Goal: Task Accomplishment & Management: Use online tool/utility

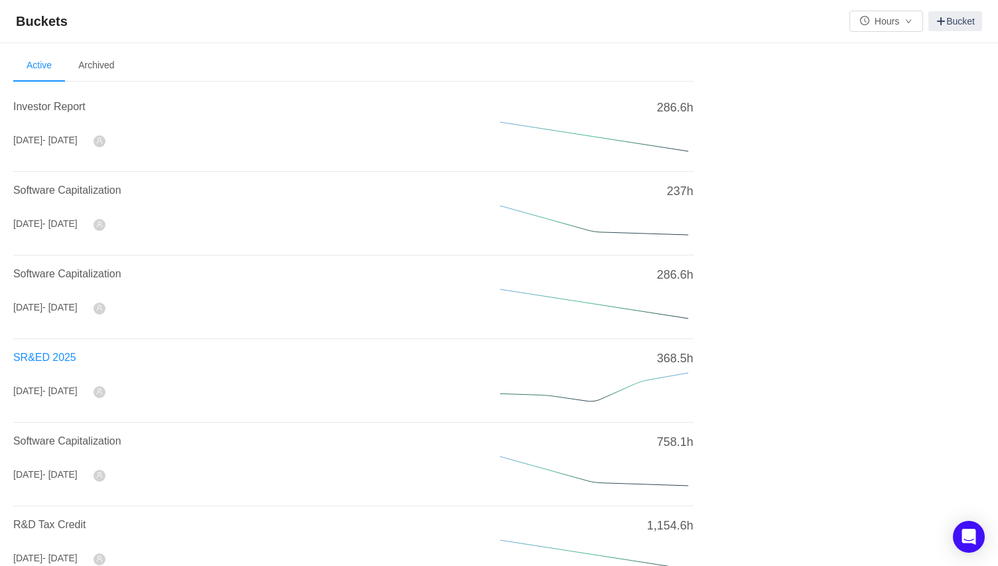
click at [52, 355] on span "SR&ED 2025" at bounding box center [44, 356] width 63 height 11
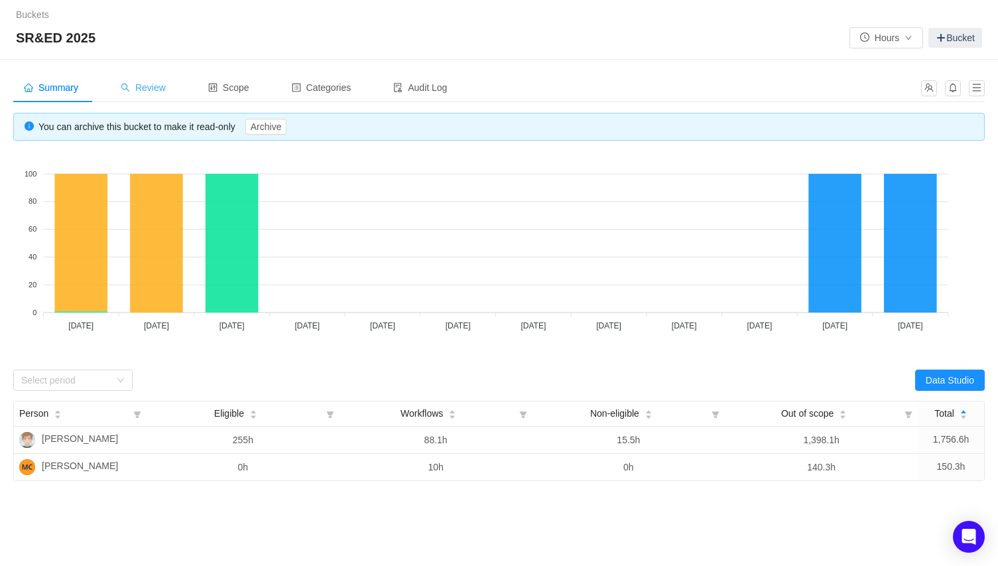
click at [149, 84] on span "Review" at bounding box center [143, 87] width 45 height 11
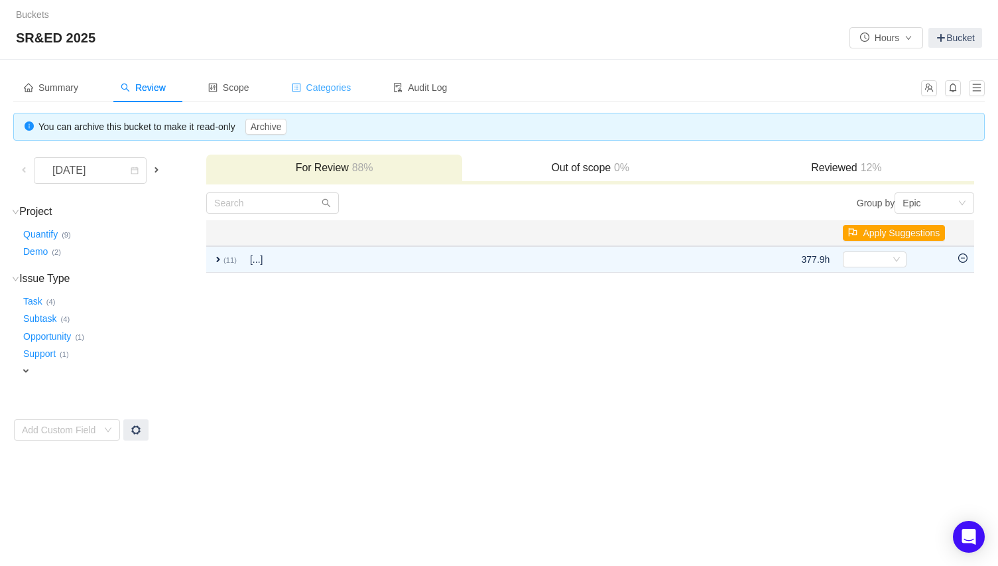
click at [329, 83] on span "Categories" at bounding box center [322, 87] width 60 height 11
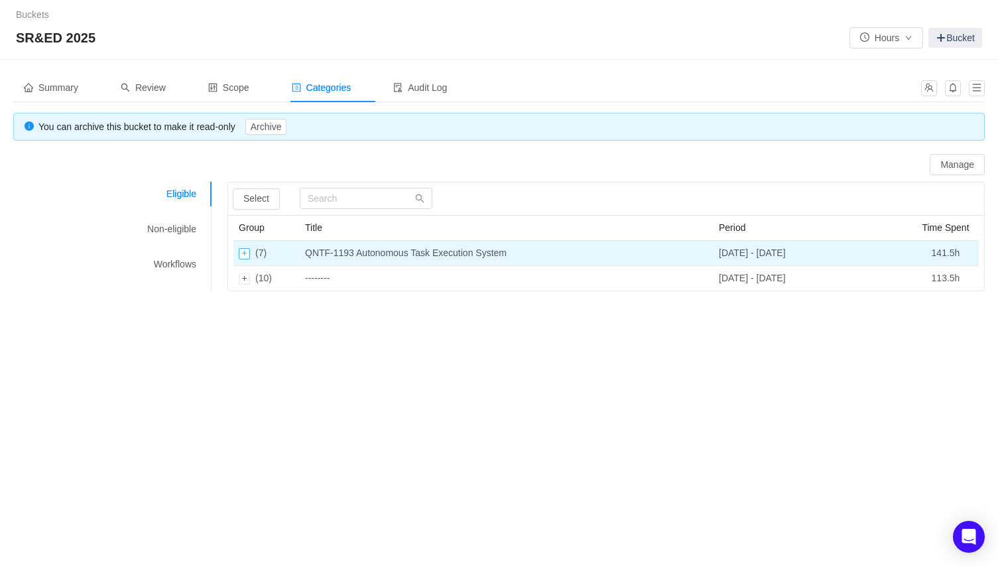
click at [244, 253] on div "Expand row" at bounding box center [244, 253] width 11 height 11
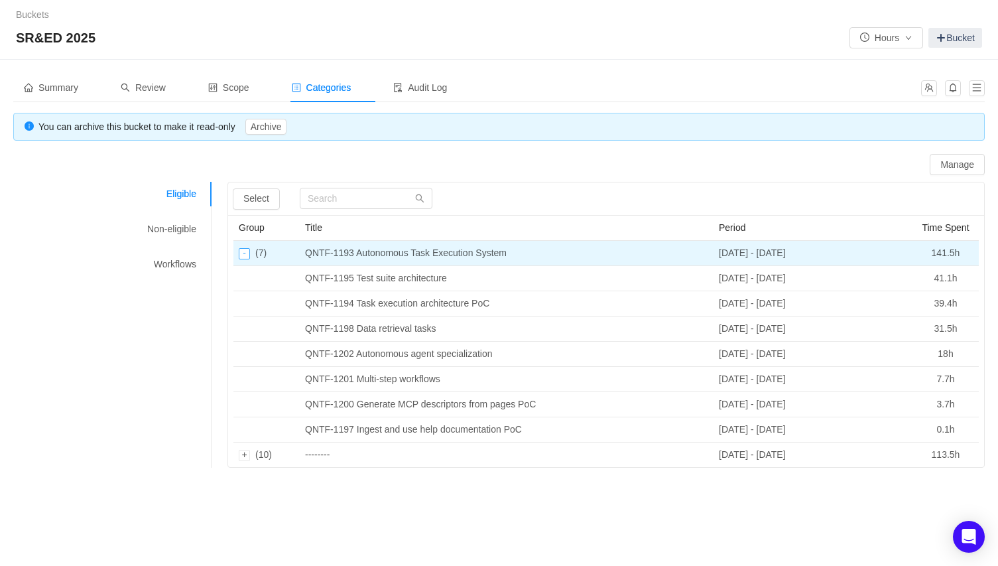
click at [244, 253] on div "Collapse row" at bounding box center [244, 253] width 11 height 11
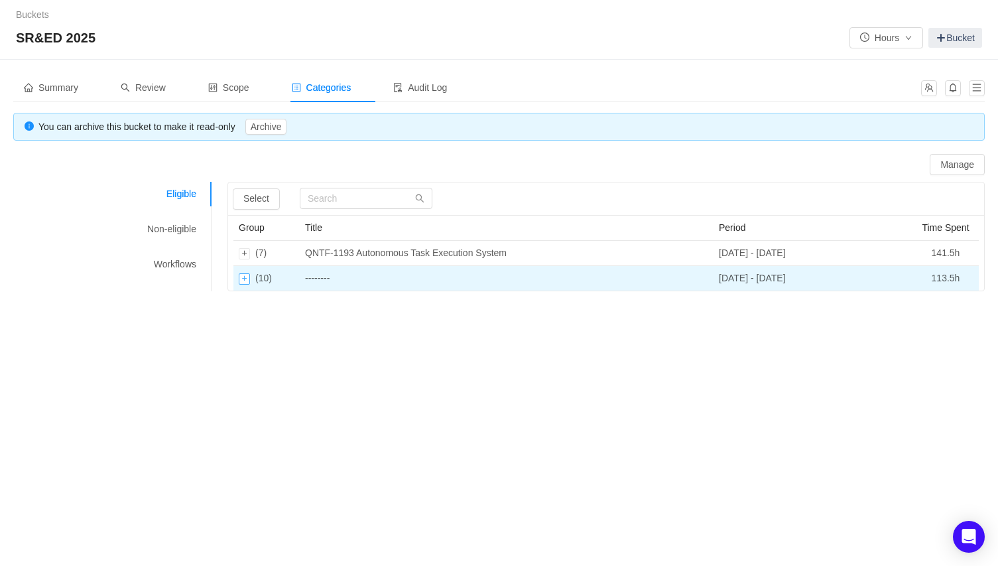
click at [243, 279] on div "Expand row" at bounding box center [244, 278] width 11 height 11
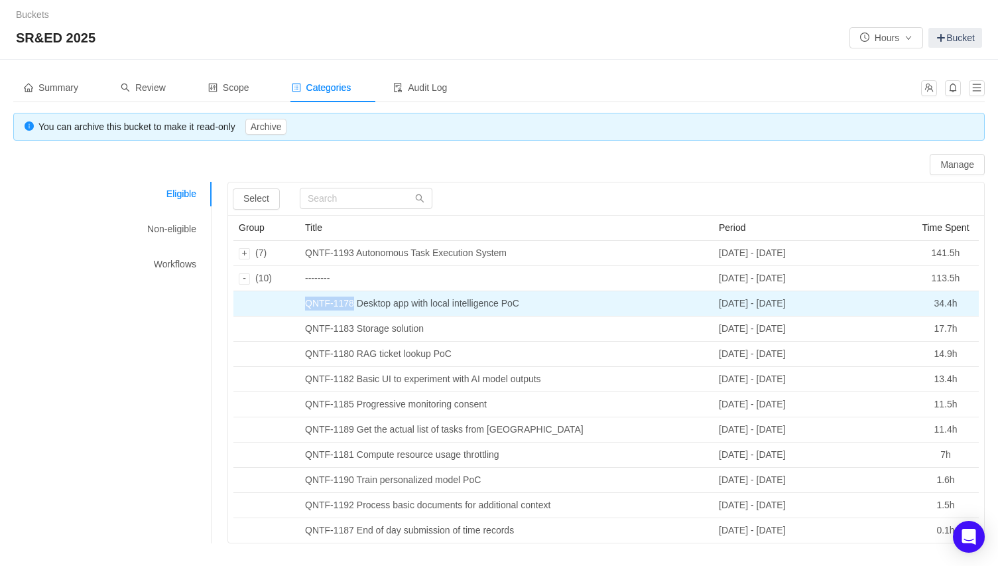
drag, startPoint x: 357, startPoint y: 302, endPoint x: 307, endPoint y: 301, distance: 49.7
click at [307, 301] on td "QNTF-1178 Desktop app with local intelligence PoC" at bounding box center [507, 303] width 414 height 25
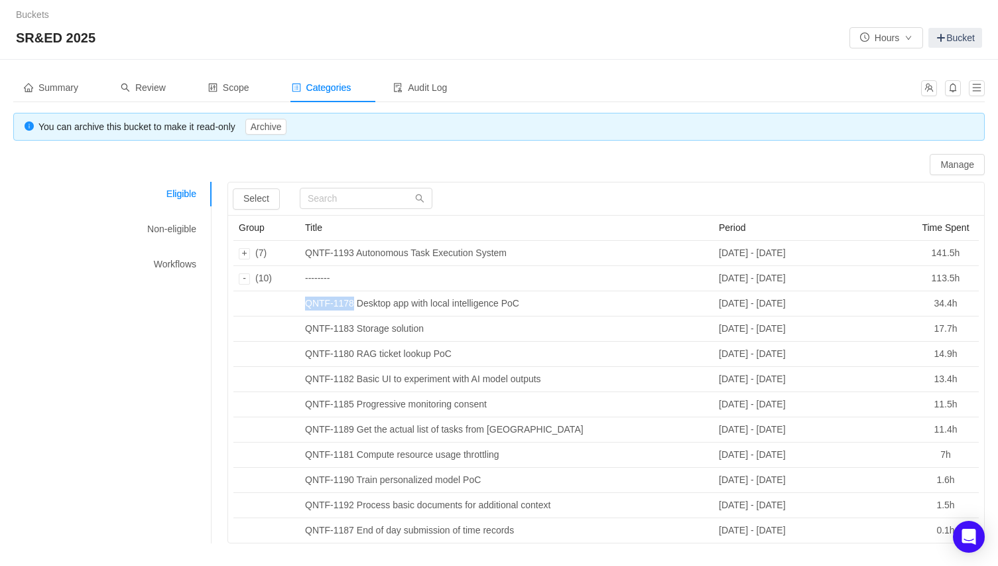
copy td "QNTF-1178"
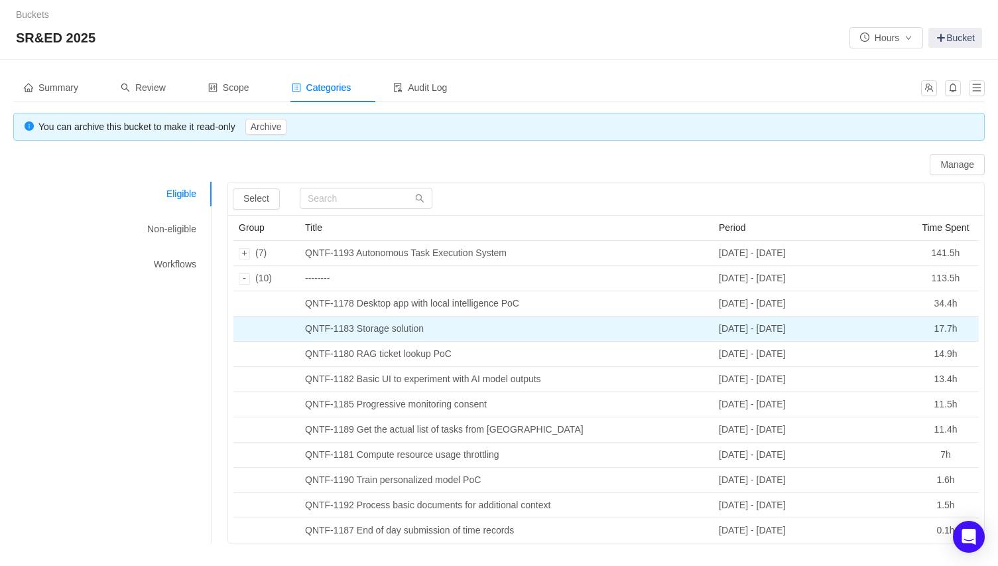
click at [395, 334] on td "QNTF-1183 Storage solution" at bounding box center [507, 328] width 414 height 25
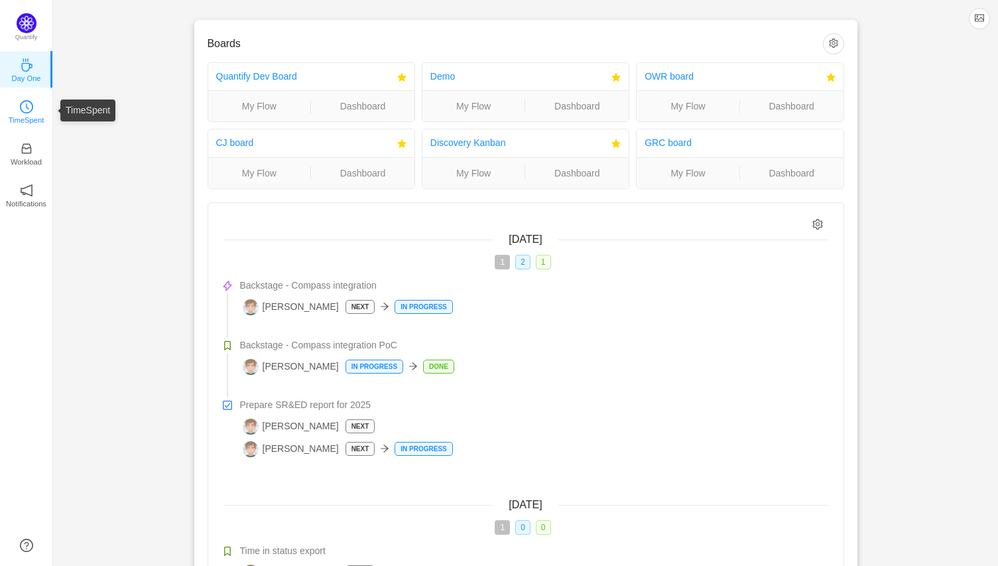
click at [32, 109] on icon "icon: clock-circle" at bounding box center [26, 106] width 13 height 13
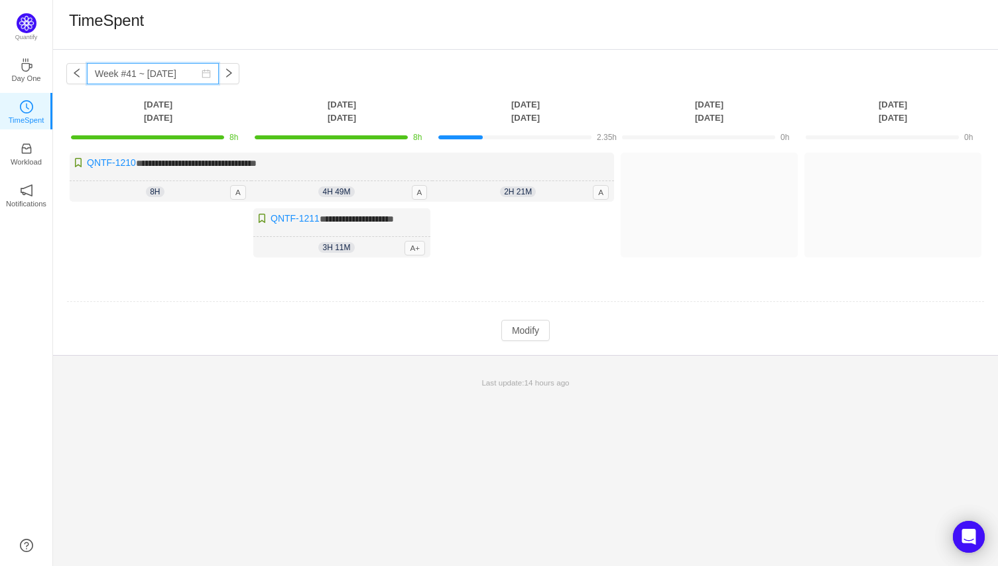
click at [155, 76] on input "Week #41 ~ Oct 08" at bounding box center [153, 73] width 132 height 21
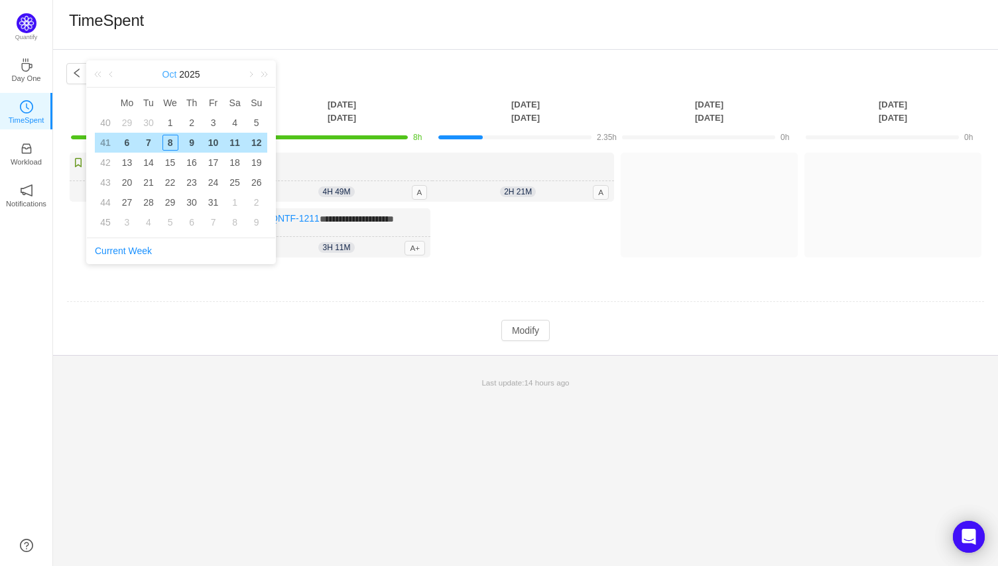
click at [168, 72] on link "Oct" at bounding box center [169, 74] width 17 height 27
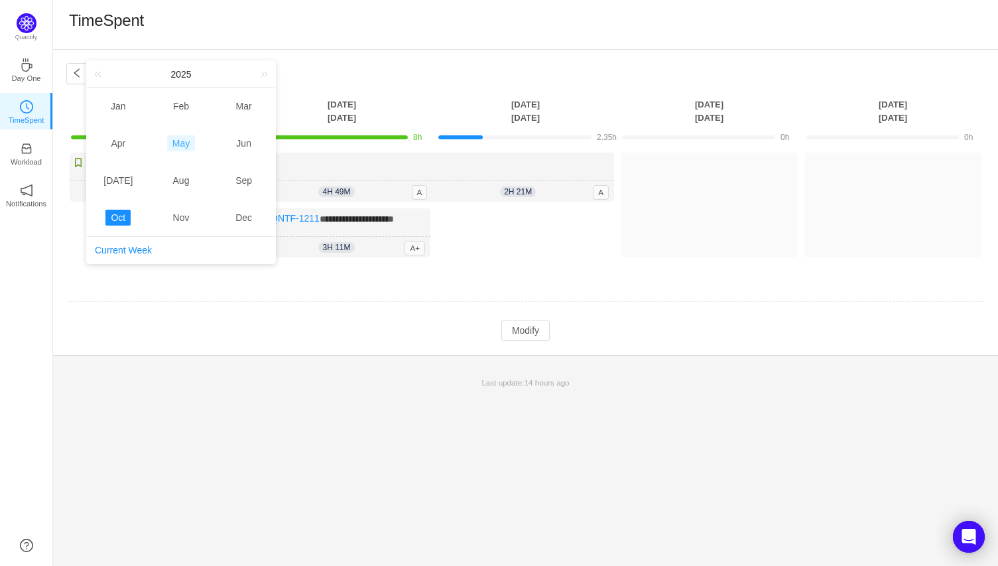
click at [185, 139] on link "May" at bounding box center [181, 143] width 28 height 16
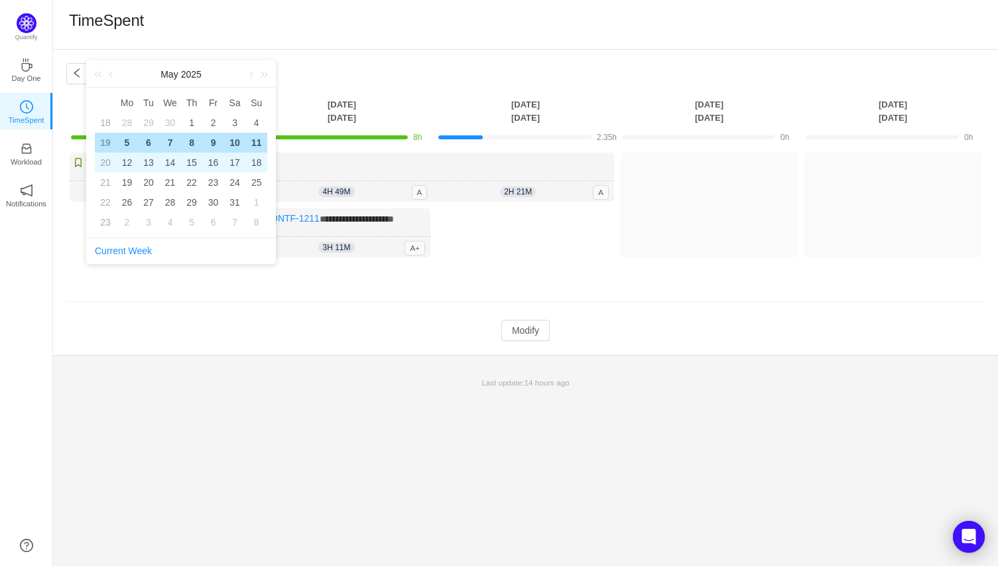
click at [154, 162] on div "13" at bounding box center [149, 163] width 16 height 16
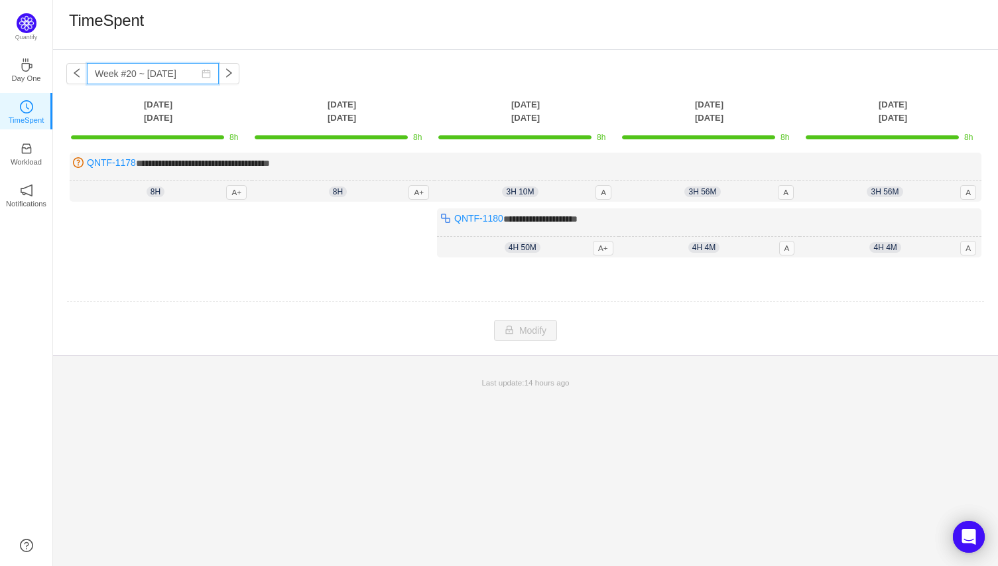
click at [147, 75] on input "Week #20 ~ [DATE]" at bounding box center [153, 73] width 132 height 21
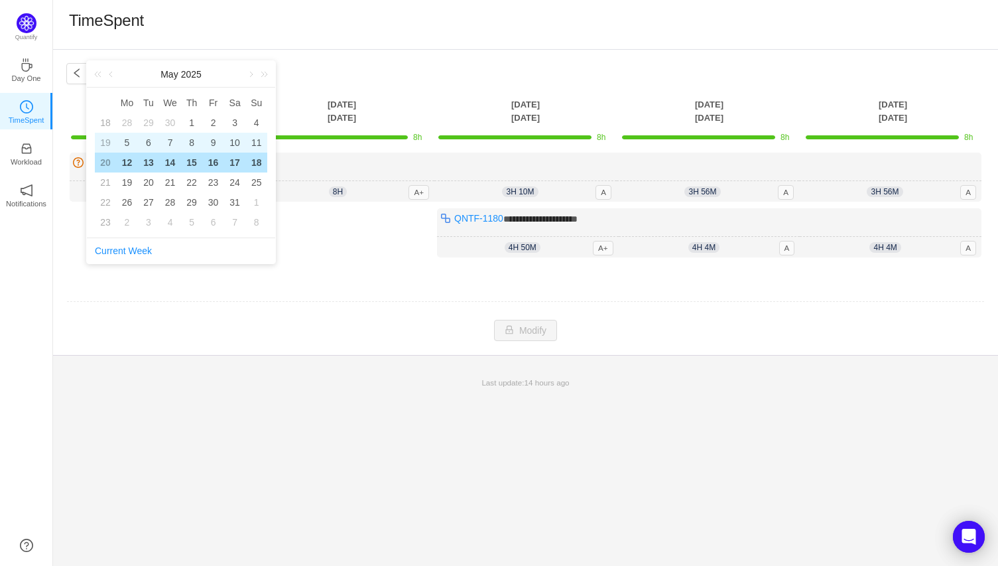
click at [166, 140] on div "7" at bounding box center [170, 143] width 16 height 16
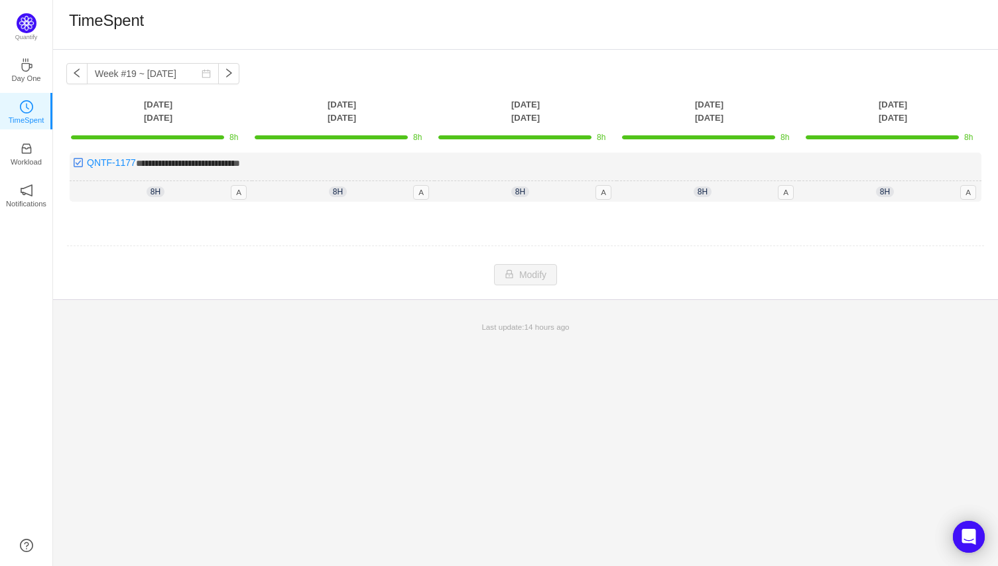
click at [343, 259] on td at bounding box center [525, 246] width 919 height 34
click at [80, 74] on button "button" at bounding box center [76, 73] width 21 height 21
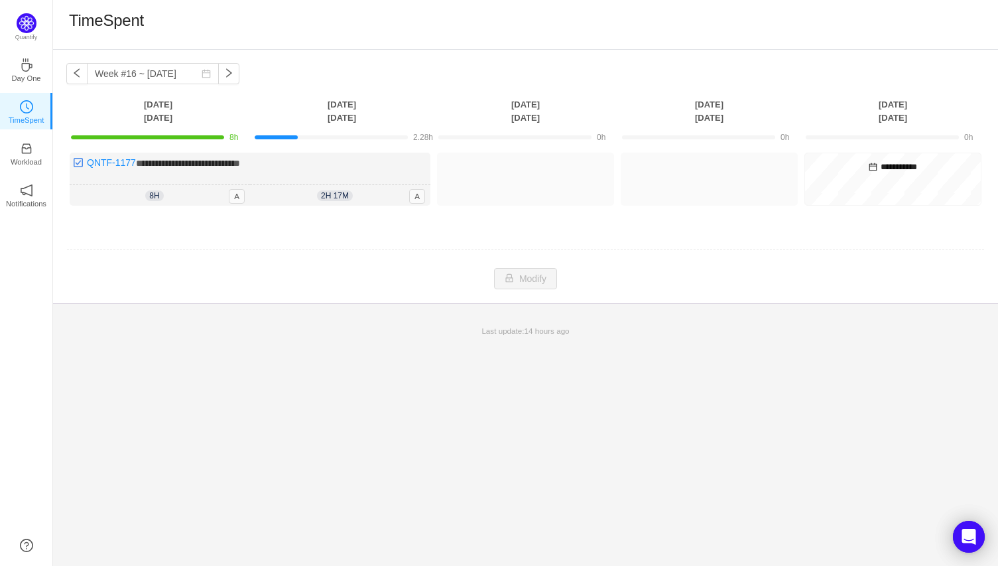
click at [411, 56] on div "**********" at bounding box center [525, 176] width 945 height 253
click at [79, 72] on button "button" at bounding box center [76, 73] width 21 height 21
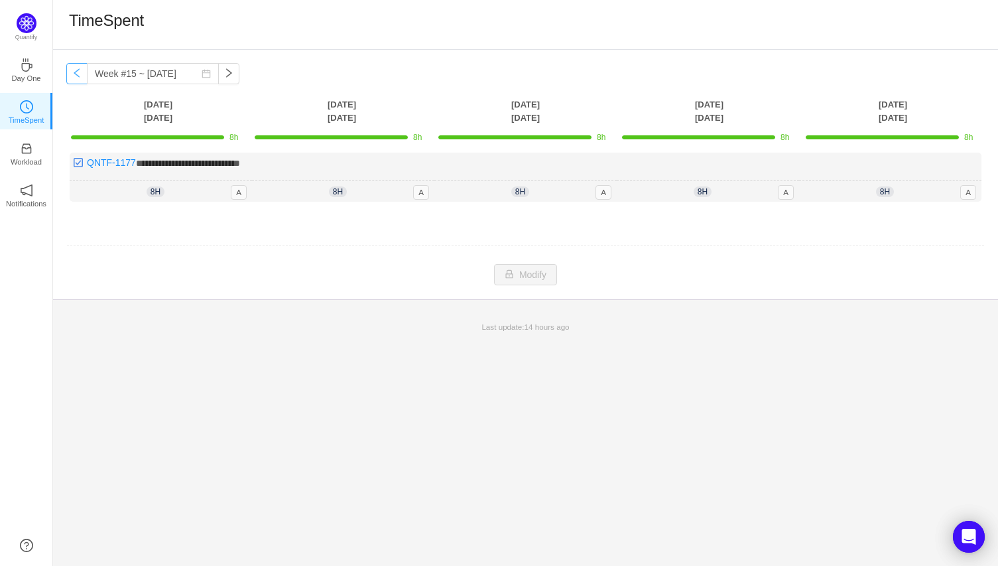
click at [74, 76] on button "button" at bounding box center [76, 73] width 21 height 21
click at [77, 73] on button "button" at bounding box center [76, 73] width 21 height 21
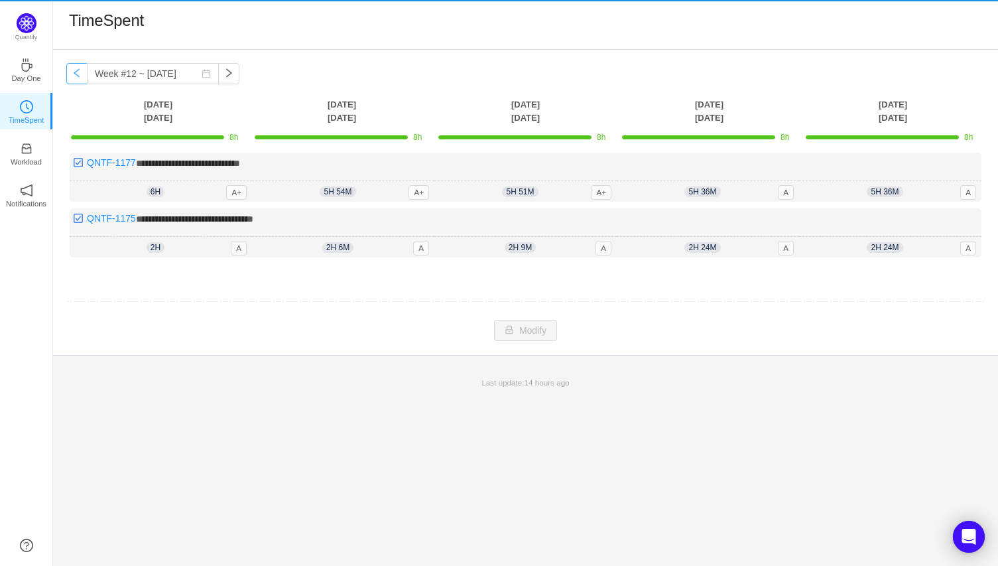
click at [77, 73] on button "button" at bounding box center [76, 73] width 21 height 21
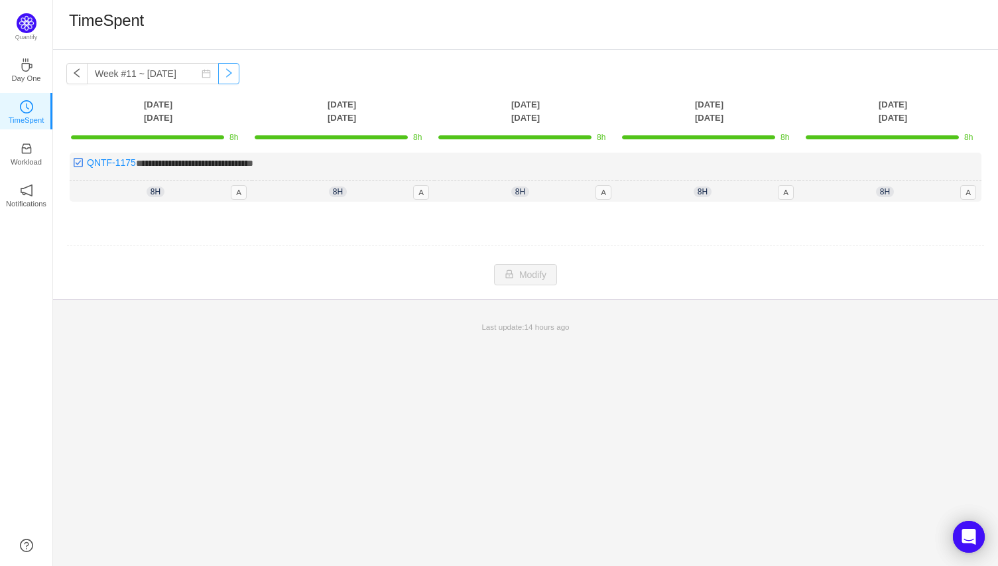
click at [220, 69] on button "button" at bounding box center [228, 73] width 21 height 21
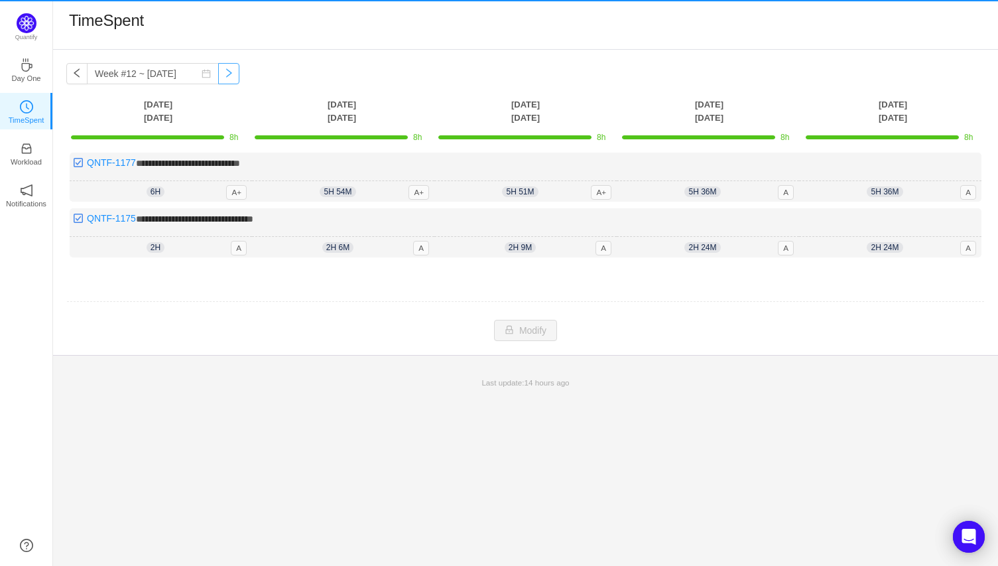
click at [220, 69] on button "button" at bounding box center [228, 73] width 21 height 21
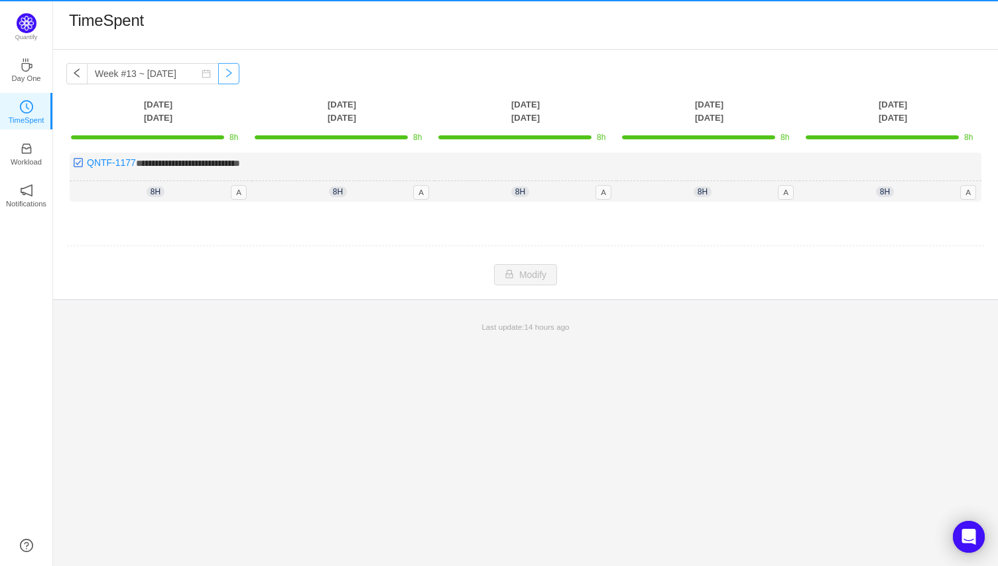
click at [220, 69] on button "button" at bounding box center [228, 73] width 21 height 21
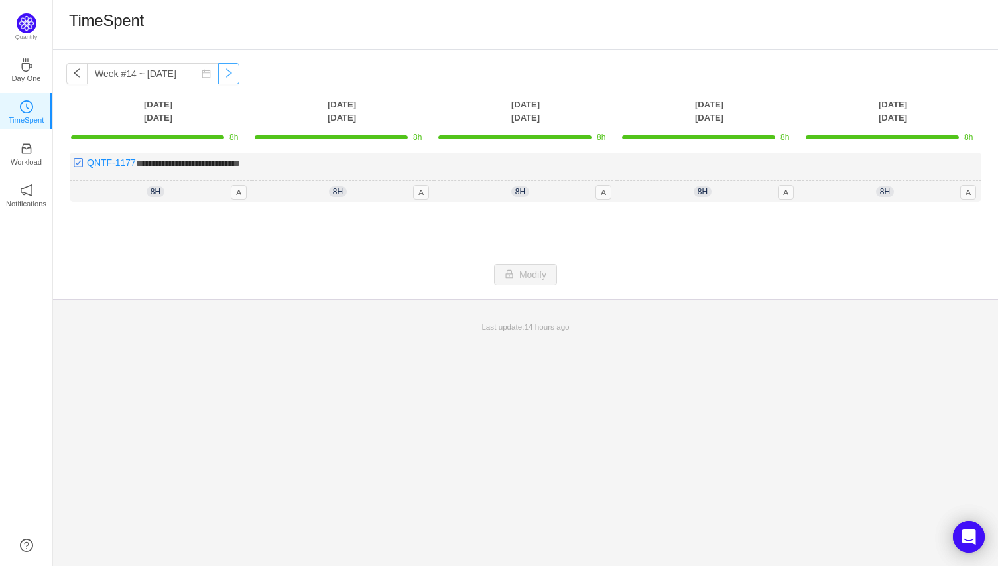
click at [220, 69] on button "button" at bounding box center [228, 73] width 21 height 21
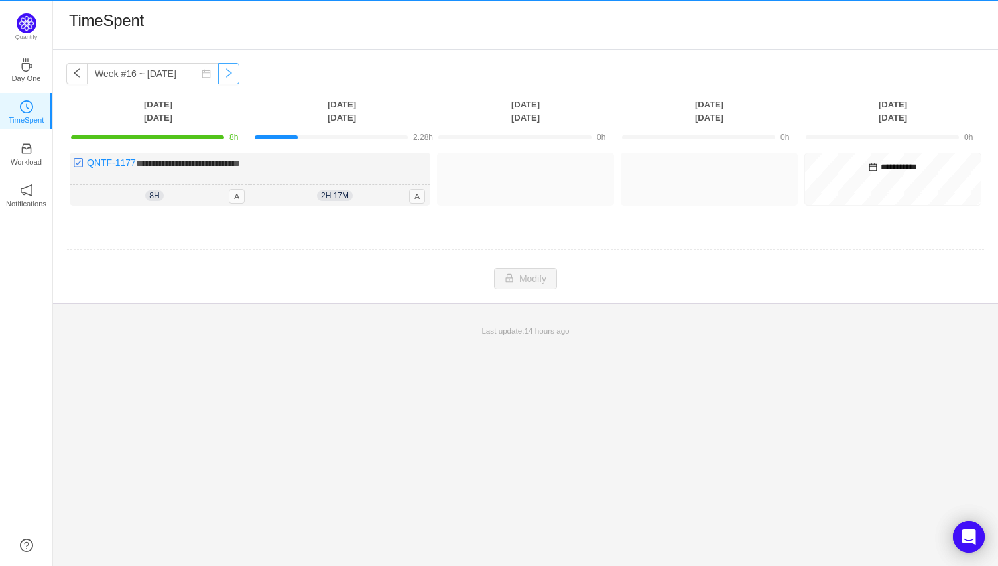
click at [220, 69] on button "button" at bounding box center [228, 73] width 21 height 21
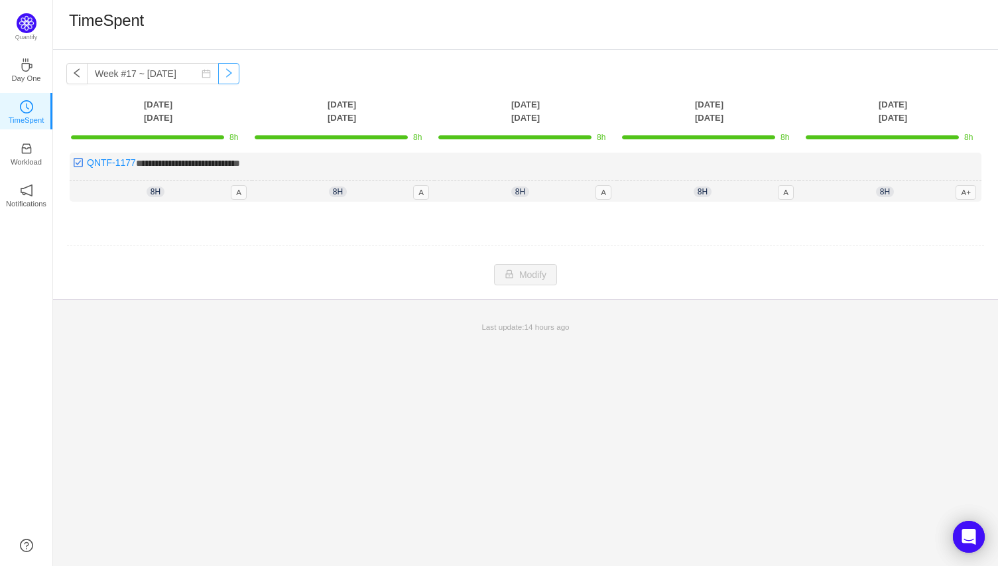
click at [220, 69] on button "button" at bounding box center [228, 73] width 21 height 21
click at [218, 73] on button "button" at bounding box center [228, 73] width 21 height 21
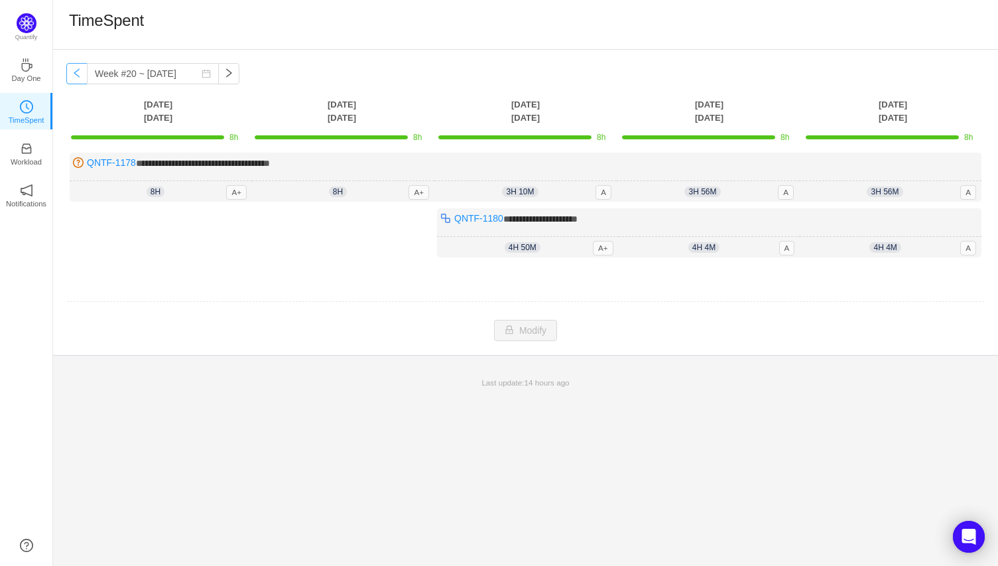
click at [78, 74] on button "button" at bounding box center [76, 73] width 21 height 21
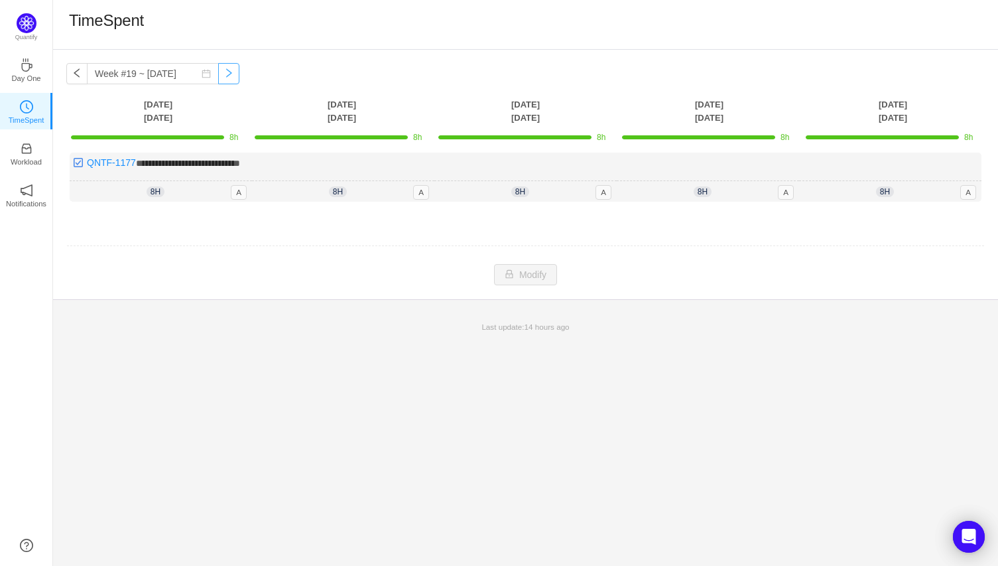
click at [220, 74] on button "button" at bounding box center [228, 73] width 21 height 21
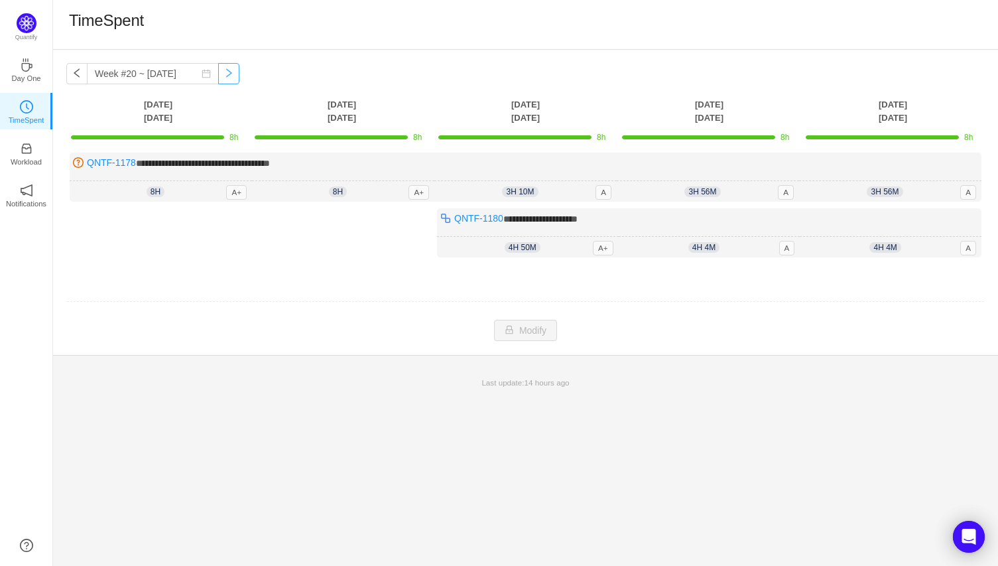
click at [220, 74] on button "button" at bounding box center [228, 73] width 21 height 21
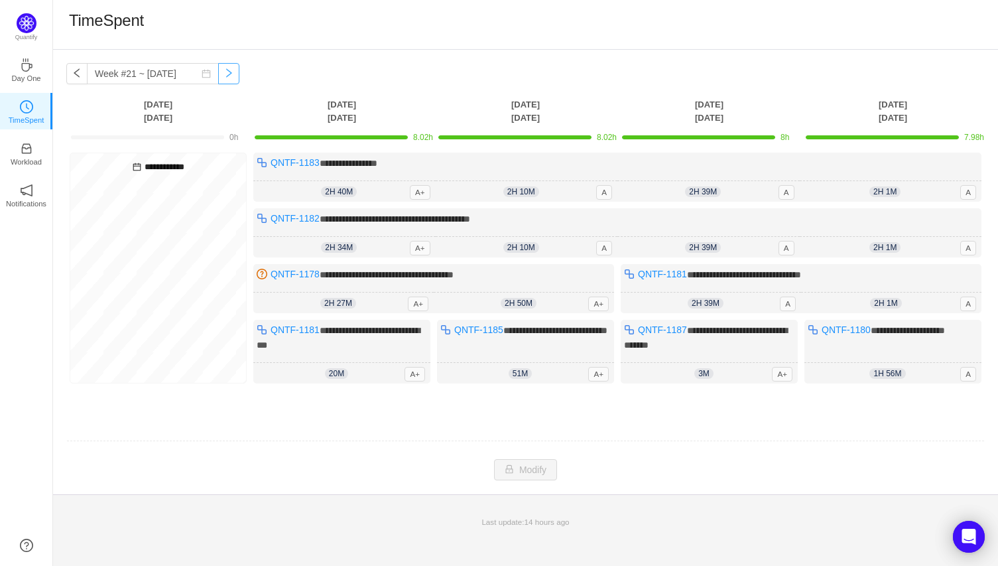
click at [218, 73] on button "button" at bounding box center [228, 73] width 21 height 21
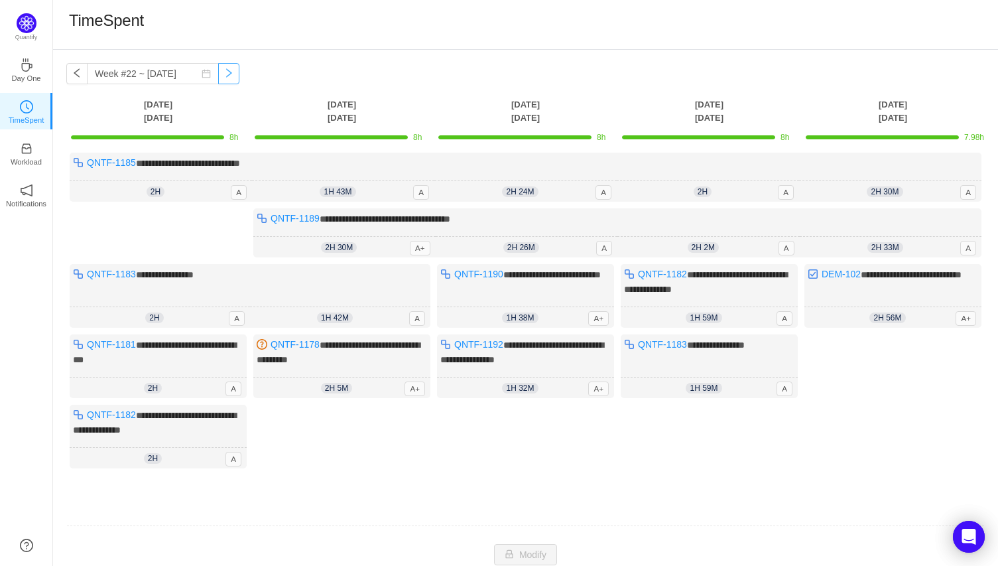
click at [218, 73] on button "button" at bounding box center [228, 73] width 21 height 21
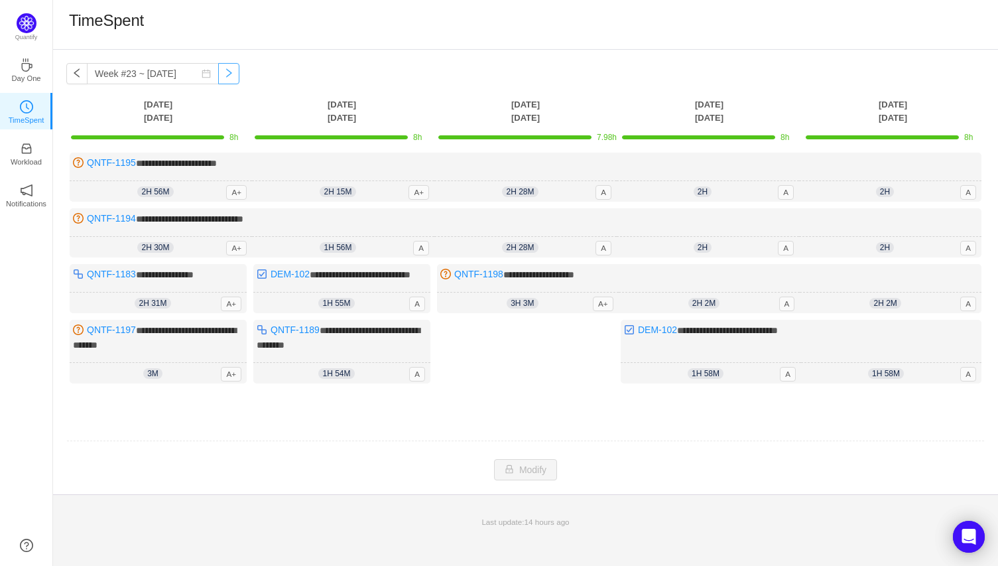
click at [218, 73] on button "button" at bounding box center [228, 73] width 21 height 21
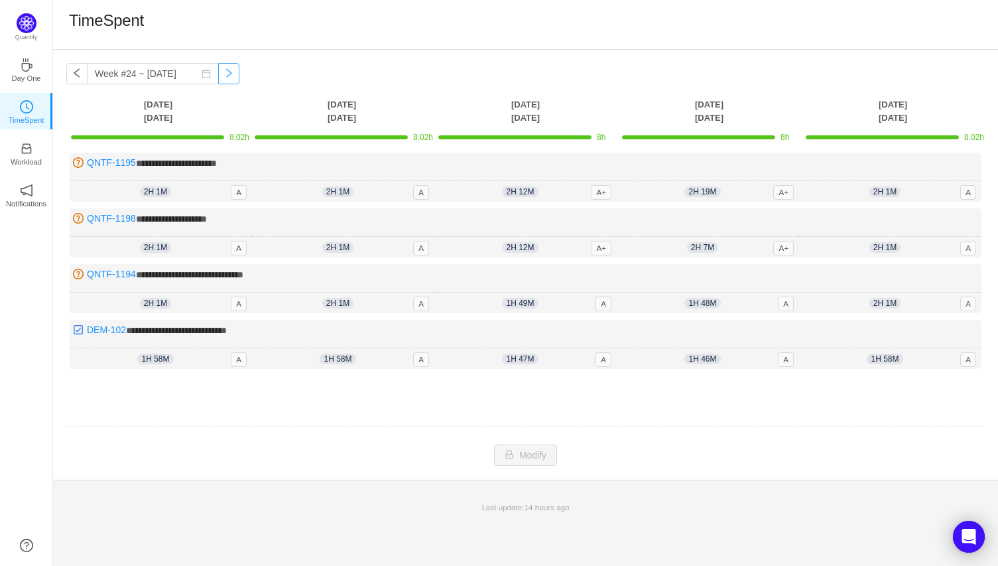
click at [218, 73] on button "button" at bounding box center [228, 73] width 21 height 21
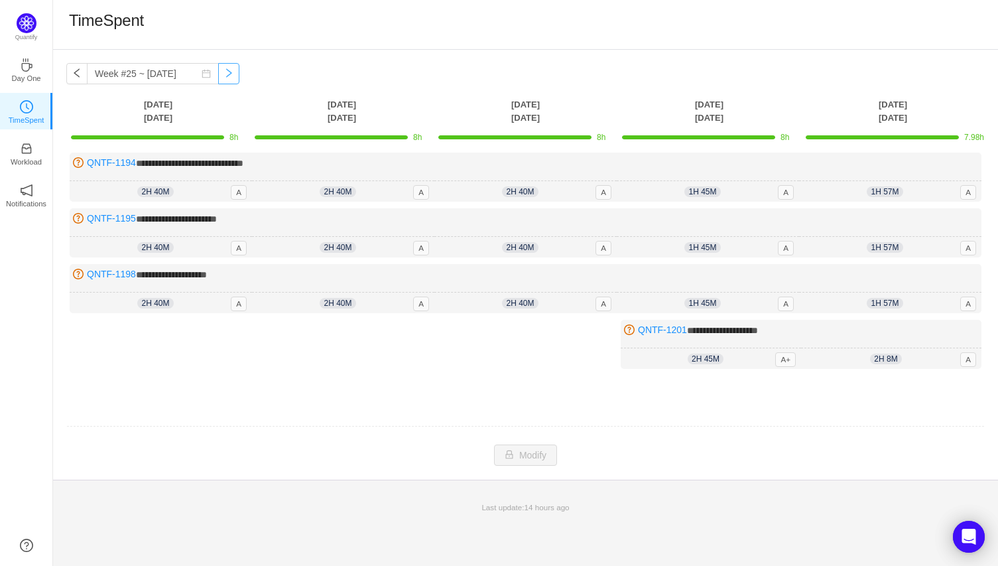
click at [218, 73] on button "button" at bounding box center [228, 73] width 21 height 21
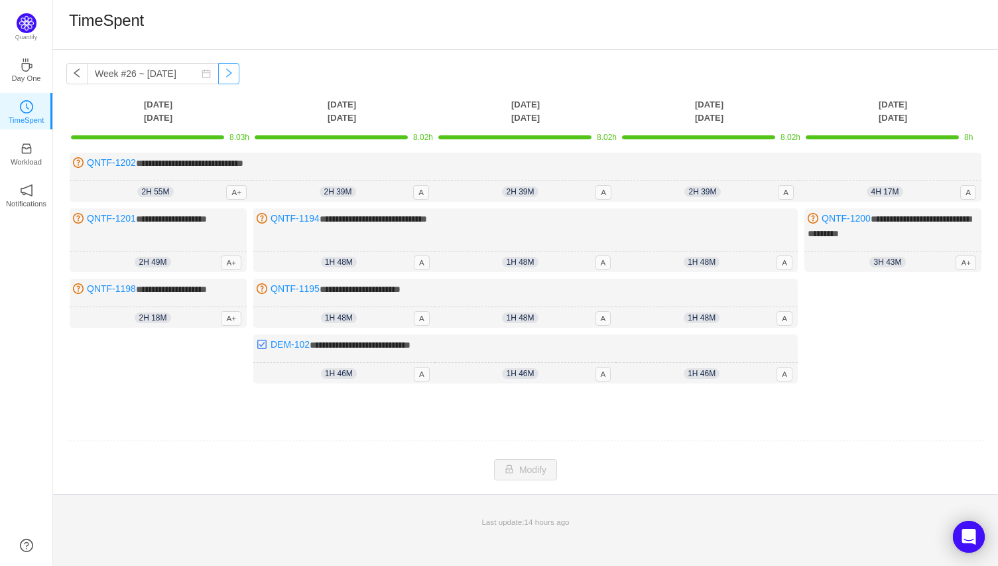
click at [218, 73] on button "button" at bounding box center [228, 73] width 21 height 21
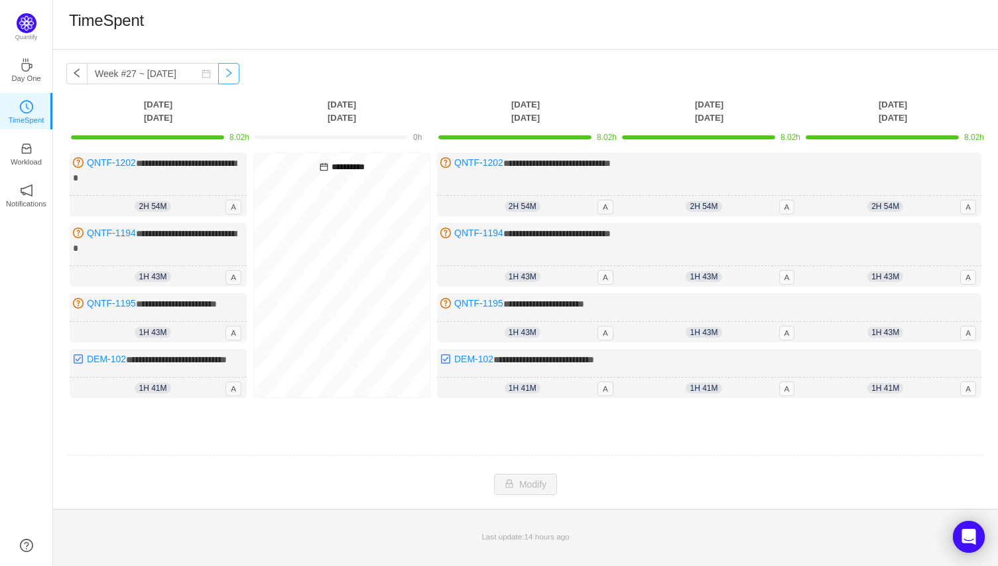
click at [218, 73] on button "button" at bounding box center [228, 73] width 21 height 21
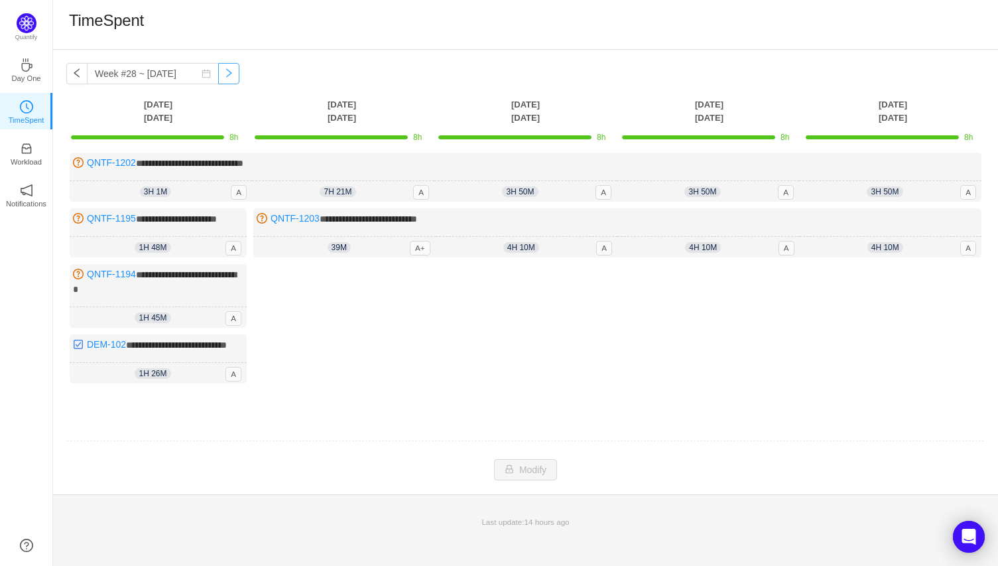
click at [218, 73] on button "button" at bounding box center [228, 73] width 21 height 21
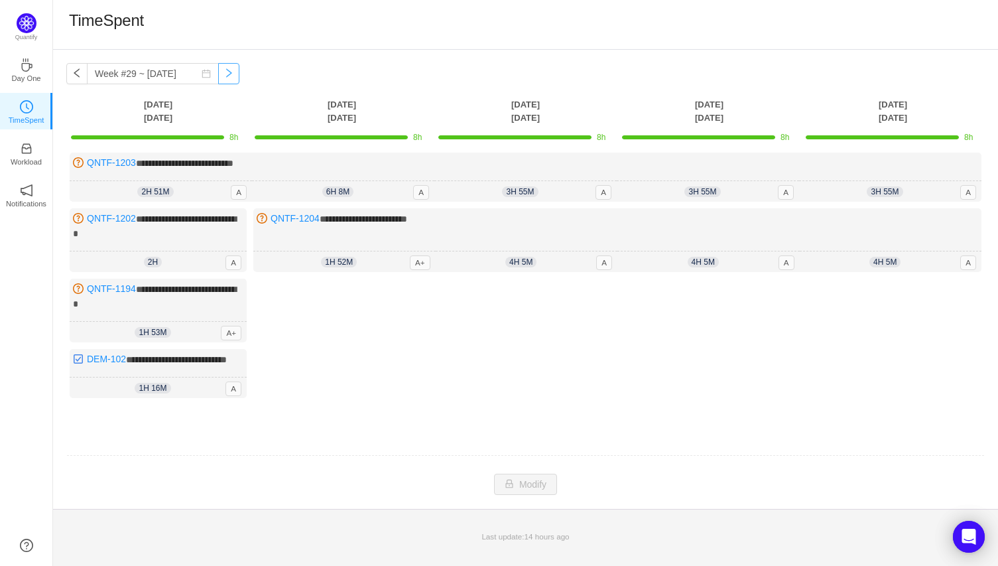
click at [218, 73] on button "button" at bounding box center [228, 73] width 21 height 21
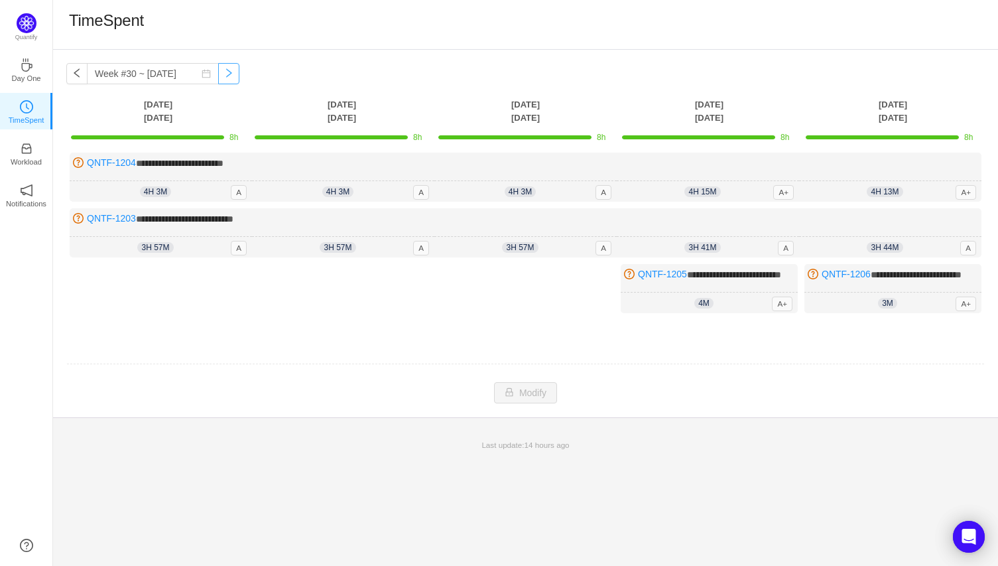
click at [218, 73] on button "button" at bounding box center [228, 73] width 21 height 21
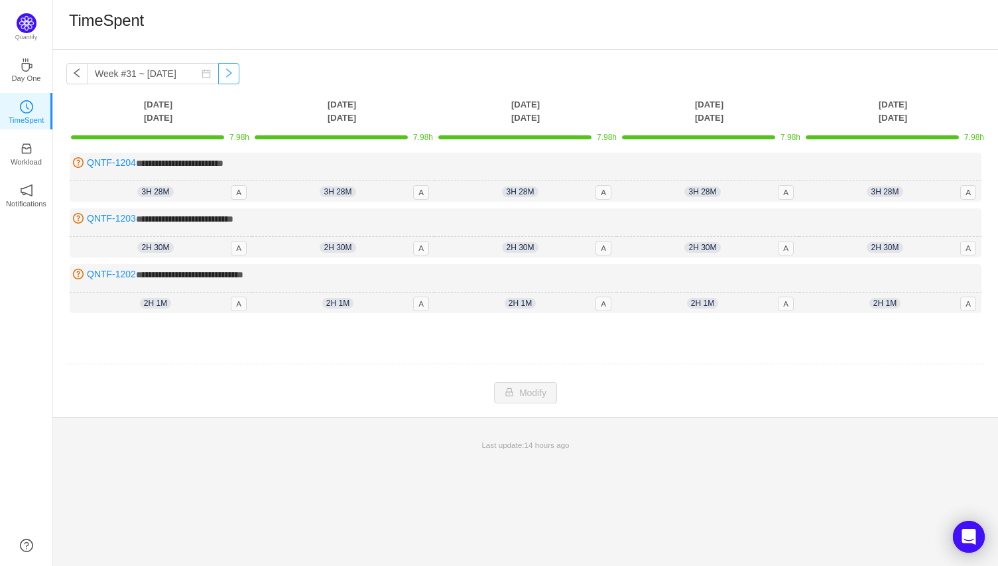
click at [218, 73] on button "button" at bounding box center [228, 73] width 21 height 21
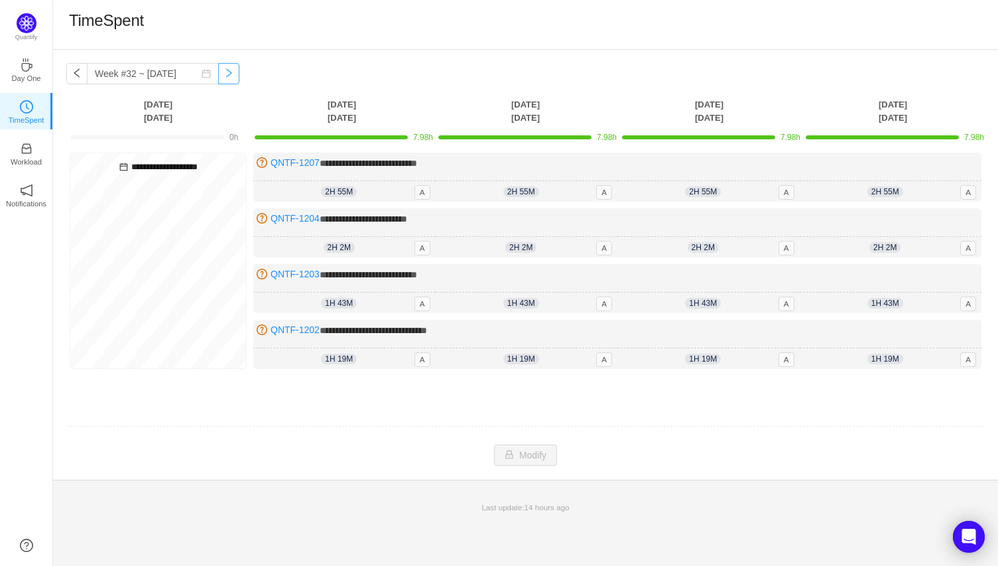
click at [218, 73] on button "button" at bounding box center [228, 73] width 21 height 21
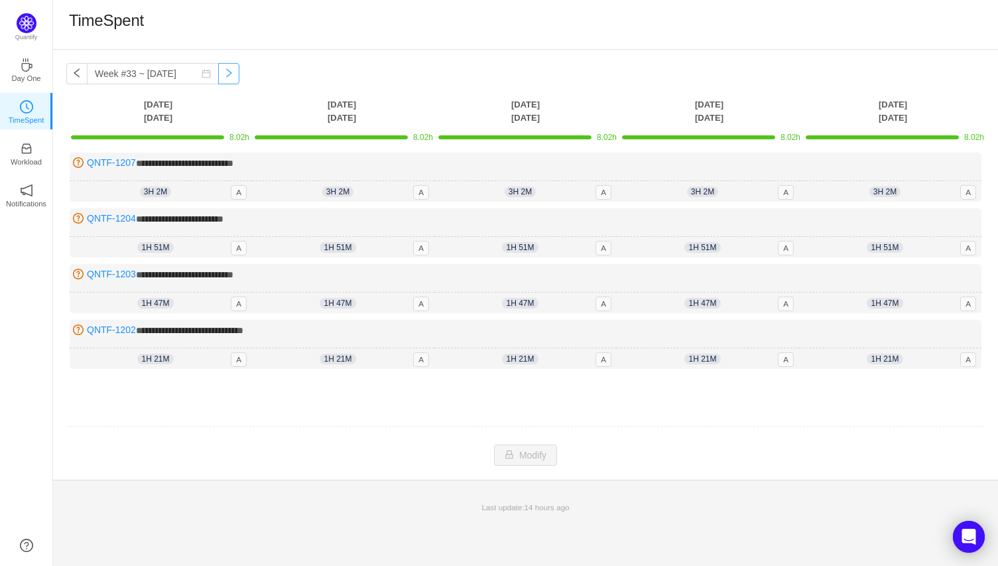
click at [218, 73] on button "button" at bounding box center [228, 73] width 21 height 21
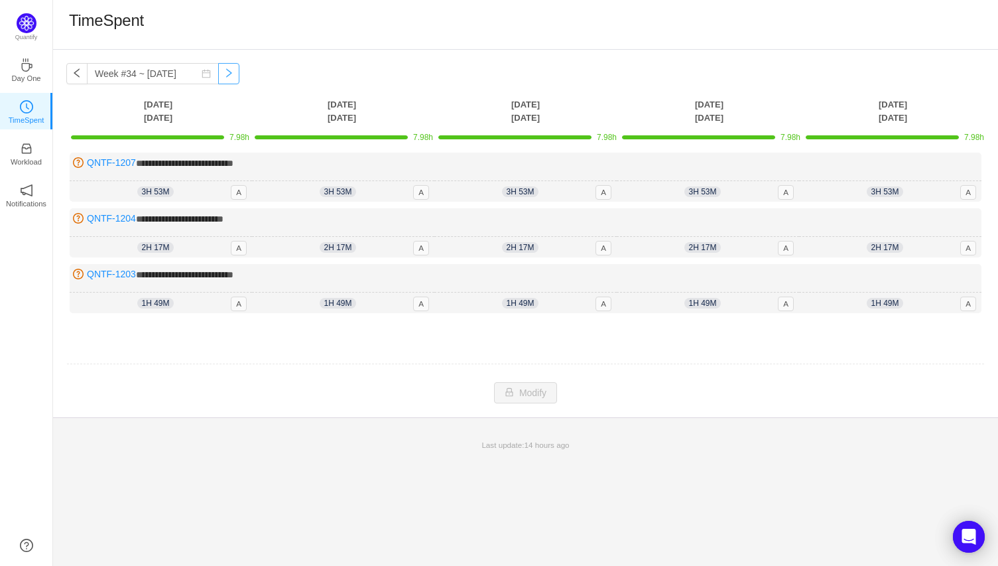
click at [218, 73] on button "button" at bounding box center [228, 73] width 21 height 21
type input "Week #36 ~ Sep 01"
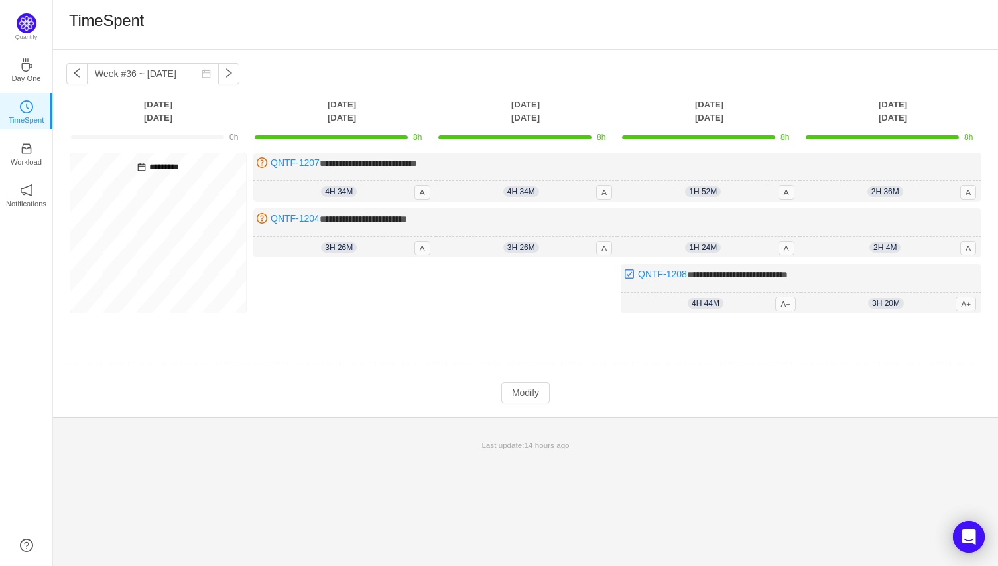
click at [271, 76] on div "**********" at bounding box center [525, 233] width 945 height 367
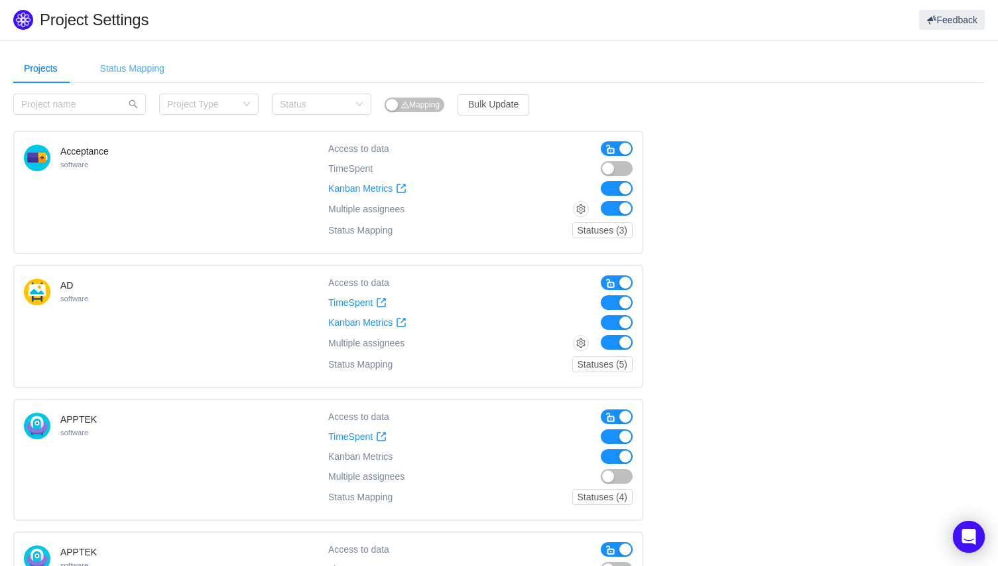
click at [135, 68] on div "Status Mapping" at bounding box center [133, 69] width 86 height 30
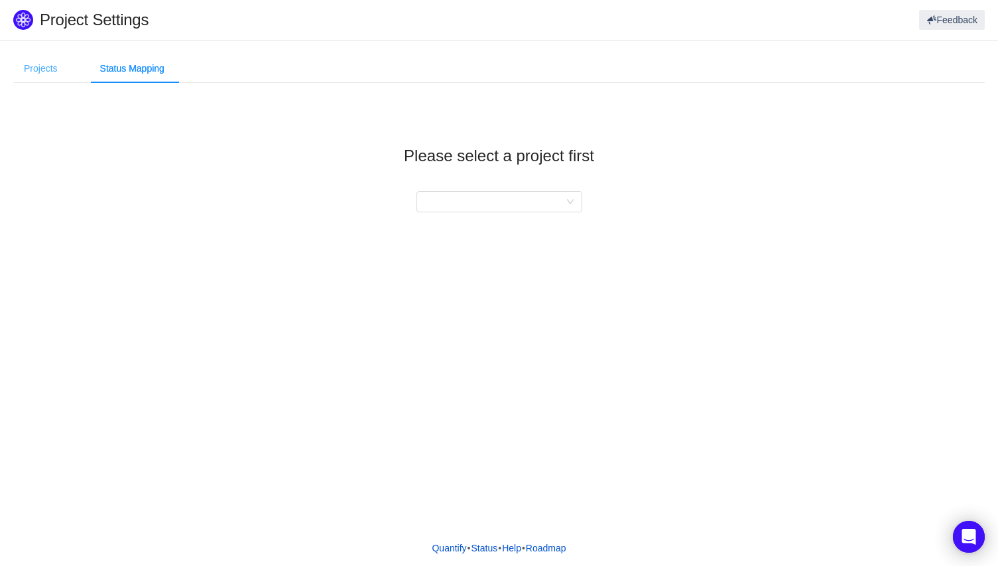
click at [48, 71] on div "Projects" at bounding box center [40, 69] width 55 height 30
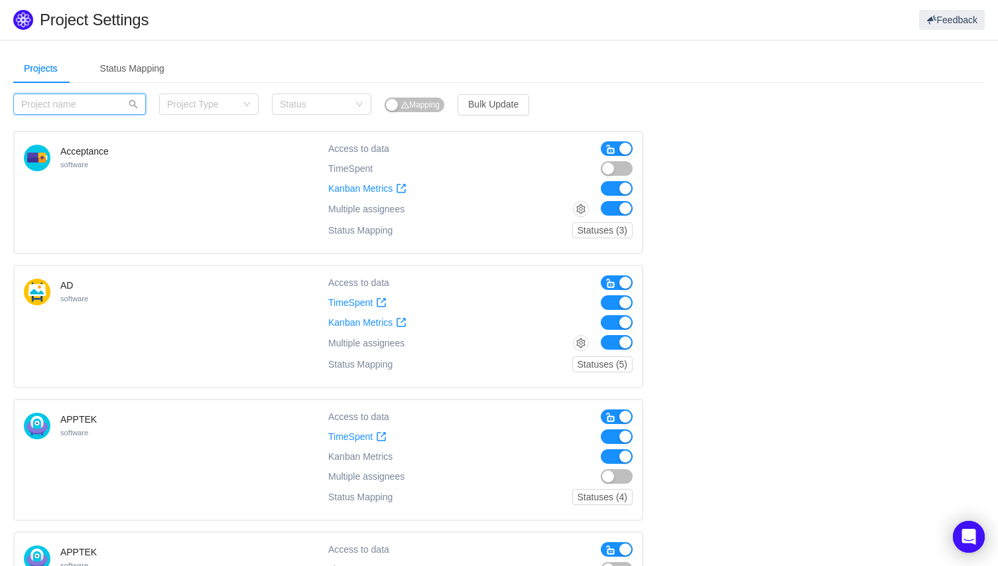
click at [51, 99] on input "text" at bounding box center [79, 104] width 133 height 21
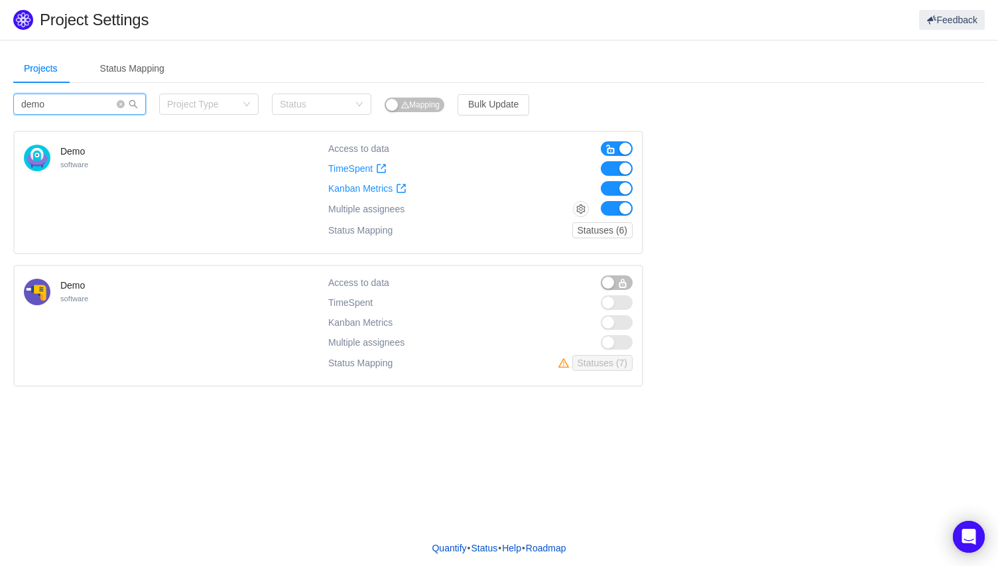
type input "demo"
click at [712, 175] on div "Demo software Access to data TimeSpent TimeSpent Kanban Metrics Kanban Metrics …" at bounding box center [499, 259] width 972 height 256
click at [613, 147] on span "button" at bounding box center [610, 149] width 11 height 11
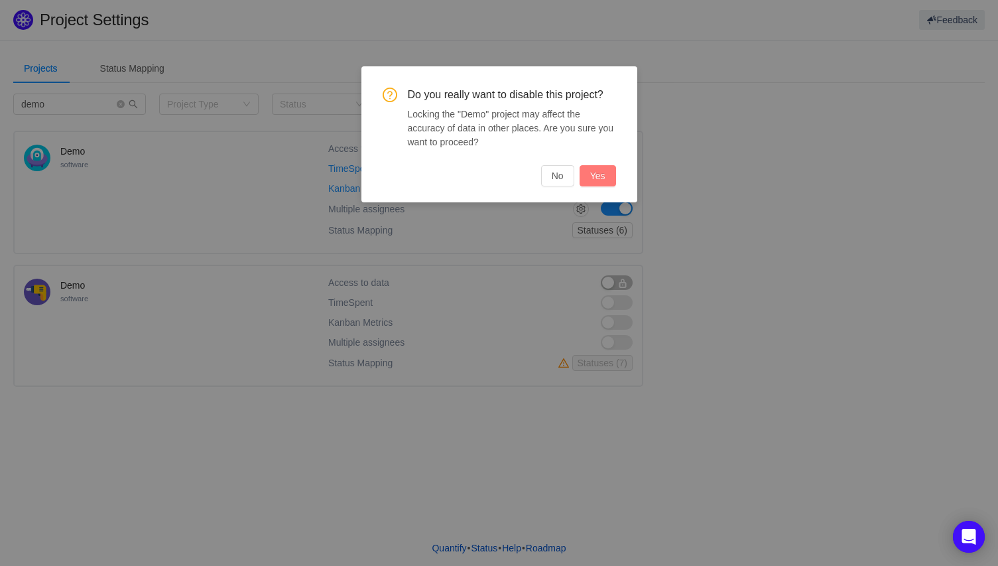
click at [599, 176] on button "Yes" at bounding box center [598, 175] width 36 height 21
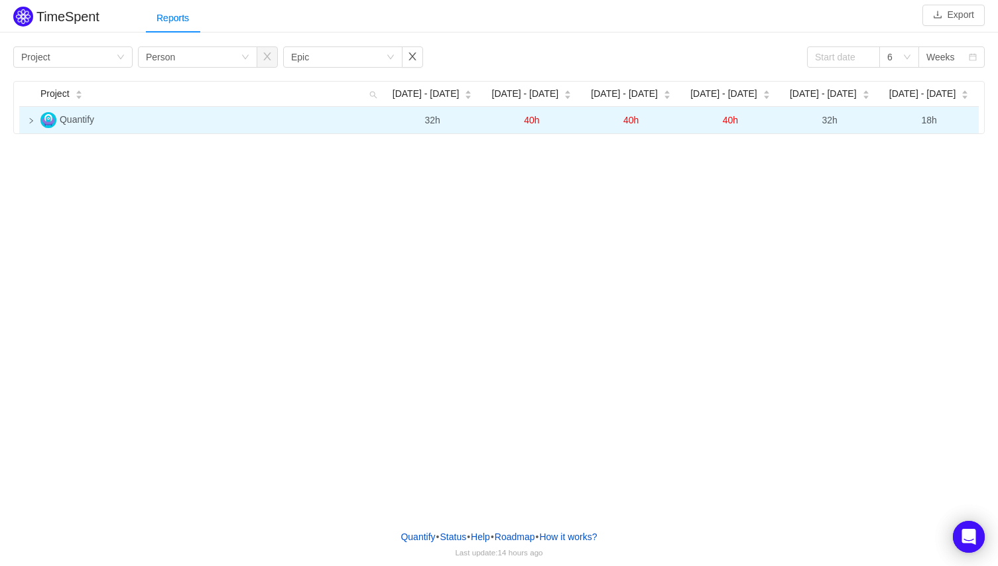
click at [31, 121] on icon "icon: right" at bounding box center [31, 120] width 7 height 7
click at [31, 121] on icon "icon: down" at bounding box center [31, 120] width 7 height 7
click at [896, 56] on div "6" at bounding box center [894, 57] width 15 height 20
click at [899, 207] on li "12" at bounding box center [899, 209] width 40 height 21
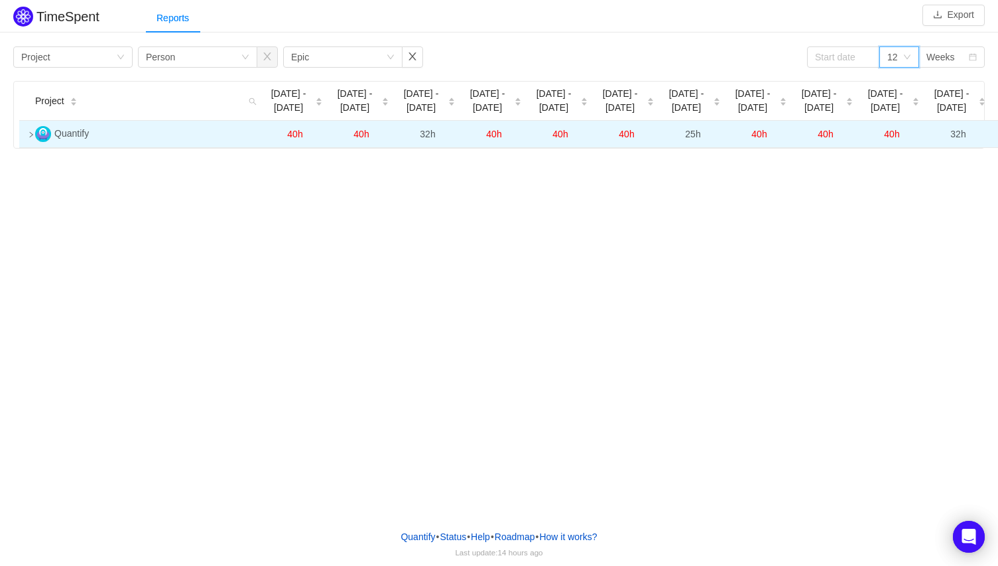
click at [536, 56] on div "Group by Project Group by Person Group by Epic 12 Weeks" at bounding box center [499, 56] width 972 height 21
click at [415, 56] on button "button" at bounding box center [412, 56] width 21 height 21
click at [949, 56] on div "Weeks" at bounding box center [940, 57] width 29 height 20
click at [953, 102] on li "Months" at bounding box center [952, 103] width 66 height 21
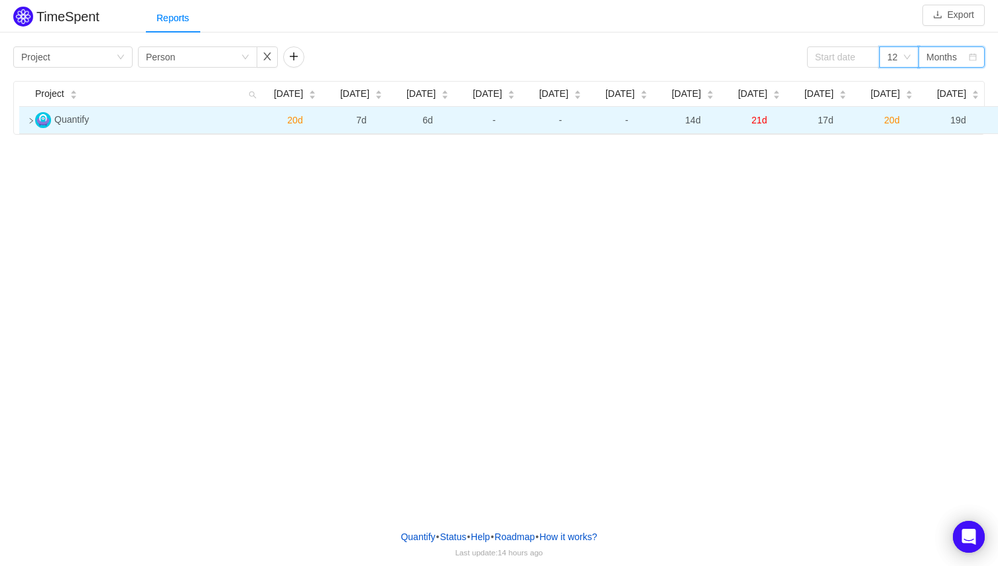
click at [903, 51] on div "12" at bounding box center [899, 56] width 40 height 21
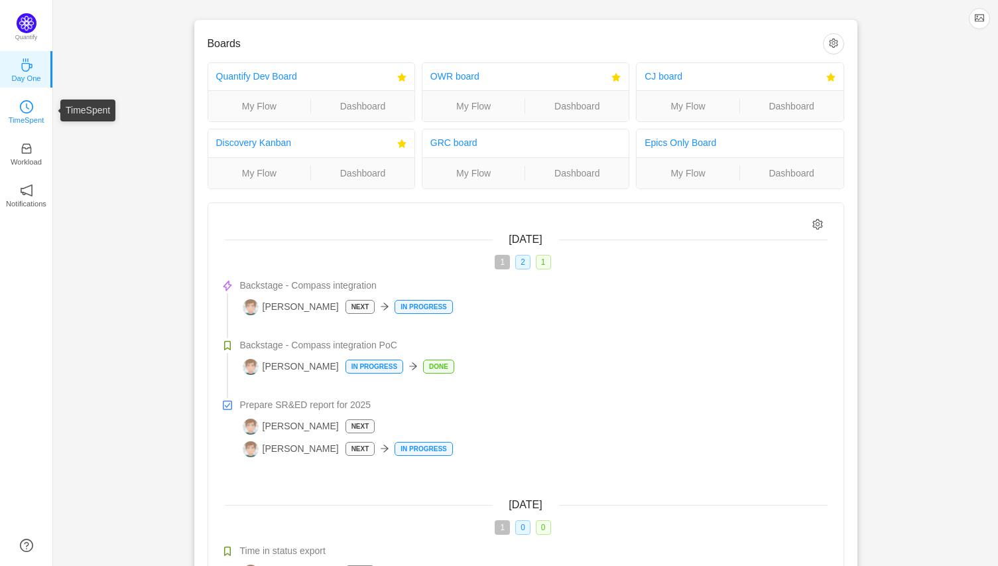
click at [29, 104] on icon "icon: clock-circle" at bounding box center [26, 106] width 13 height 13
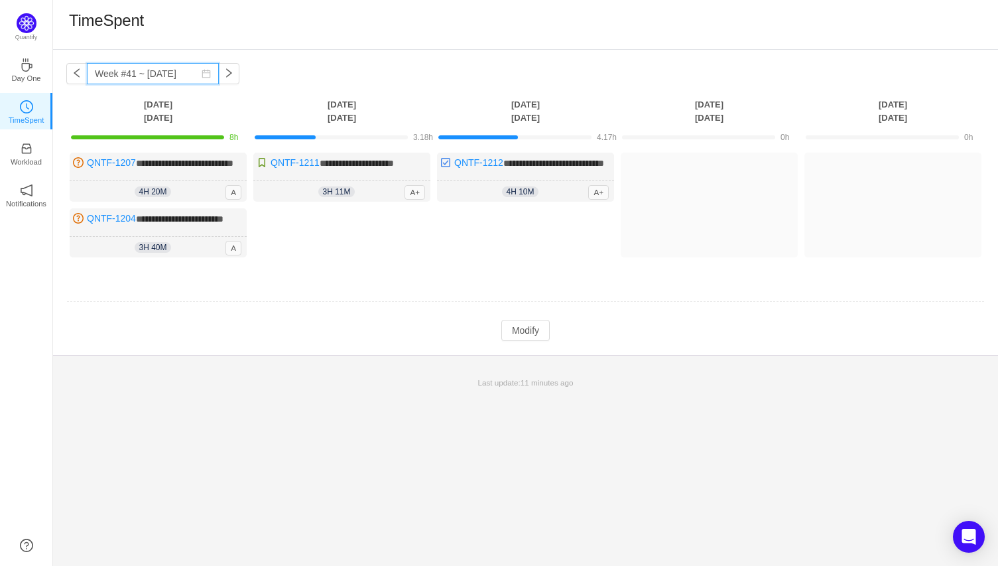
click at [110, 71] on input "Week #41 ~ [DATE]" at bounding box center [153, 73] width 132 height 21
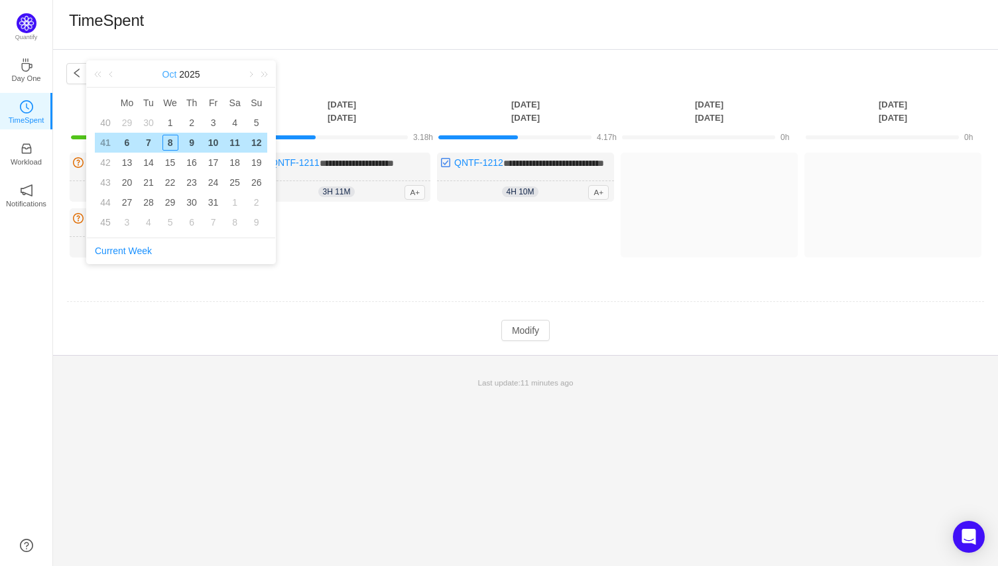
click at [168, 76] on link "Oct" at bounding box center [169, 74] width 17 height 27
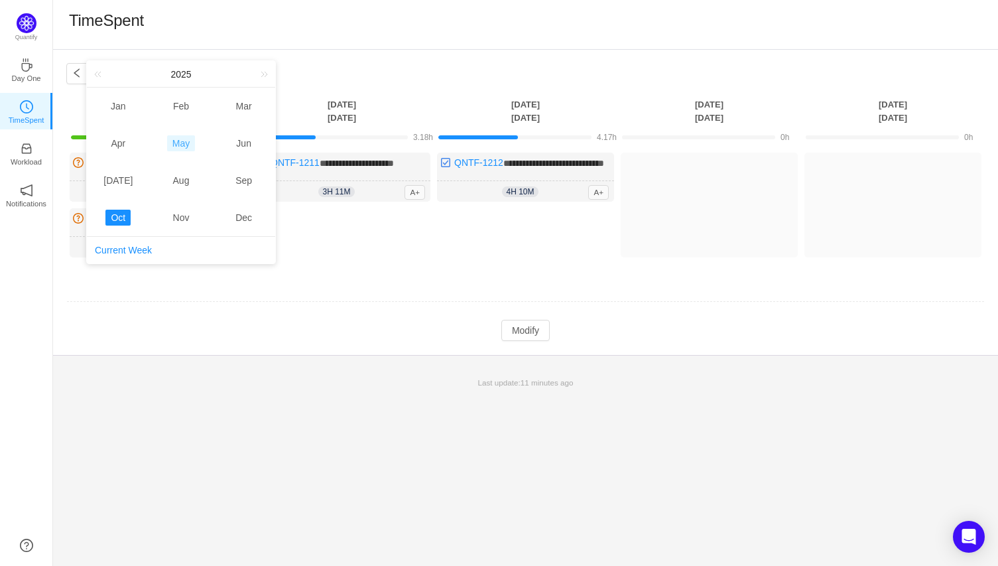
click at [182, 145] on link "May" at bounding box center [181, 143] width 28 height 16
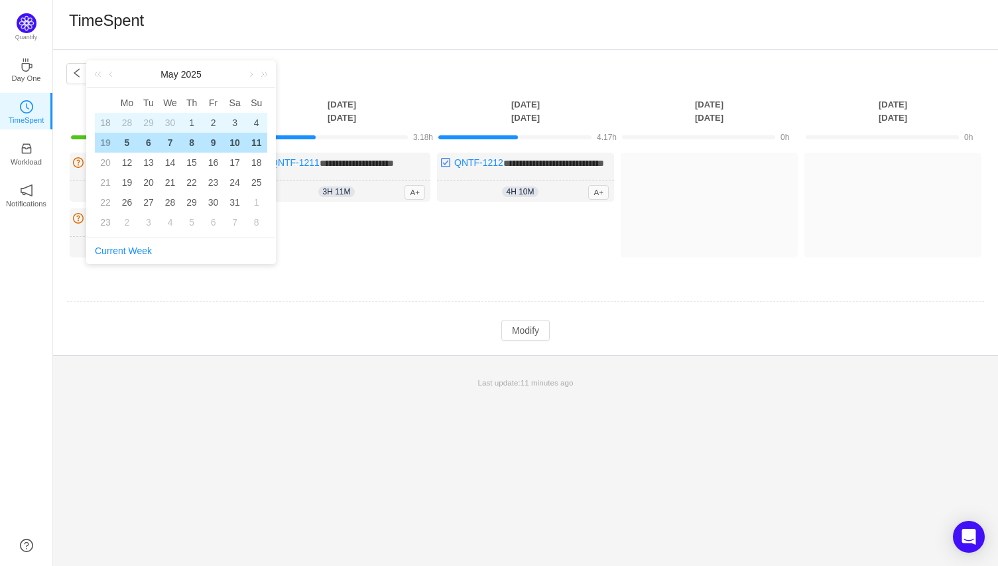
click at [197, 120] on div "1" at bounding box center [192, 123] width 16 height 16
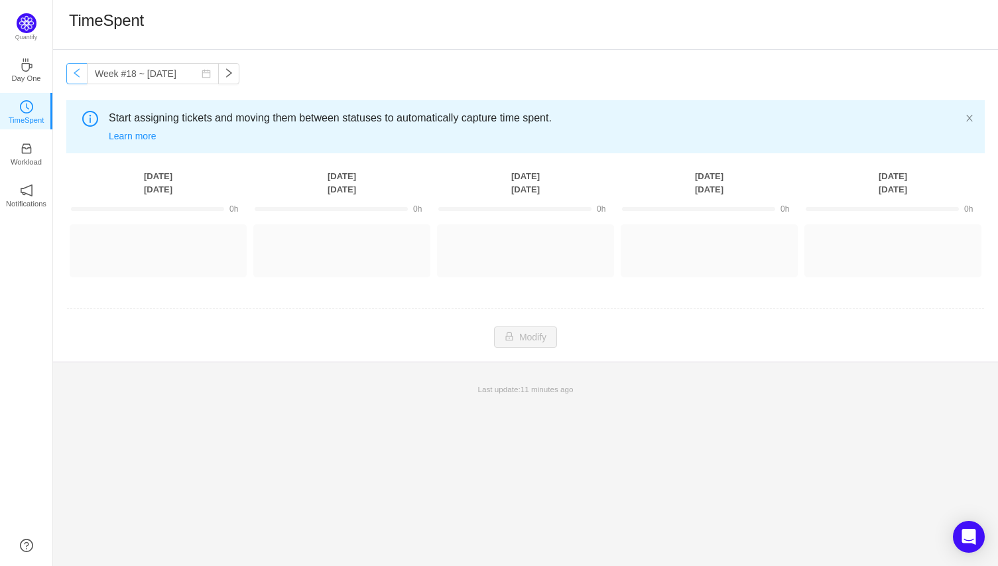
click at [72, 75] on button "button" at bounding box center [76, 73] width 21 height 21
click at [218, 75] on button "button" at bounding box center [228, 73] width 21 height 21
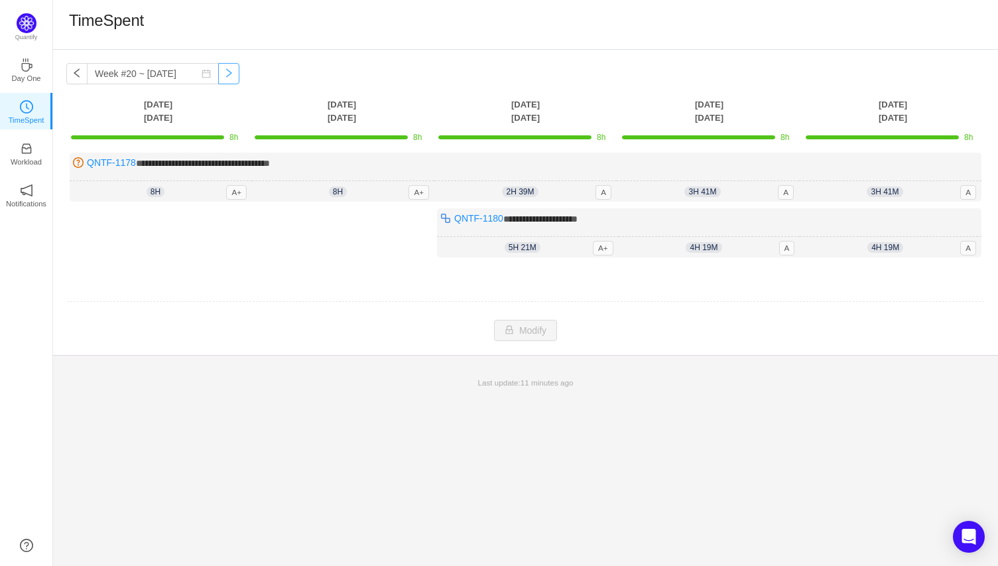
click at [218, 75] on button "button" at bounding box center [228, 73] width 21 height 21
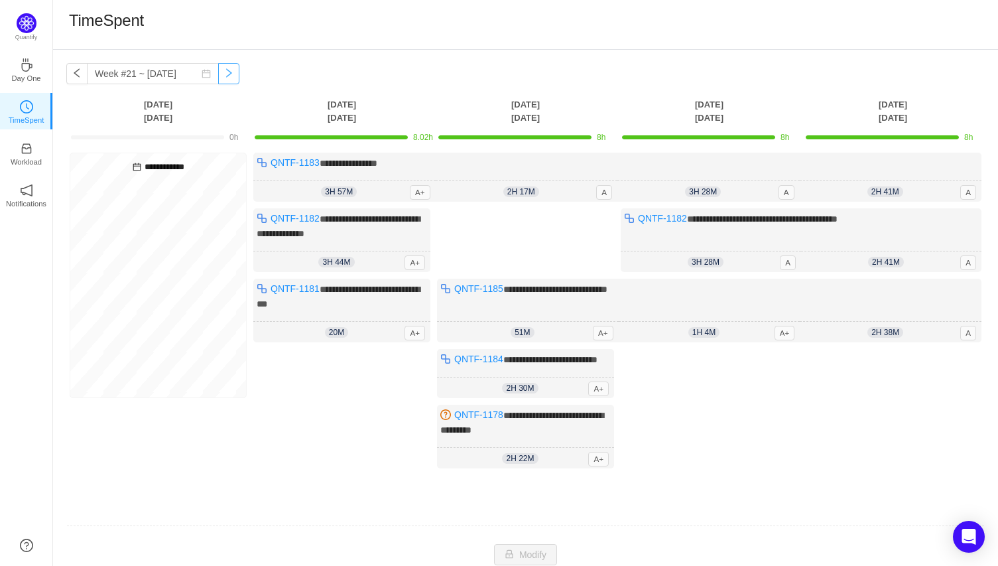
click at [218, 75] on button "button" at bounding box center [228, 73] width 21 height 21
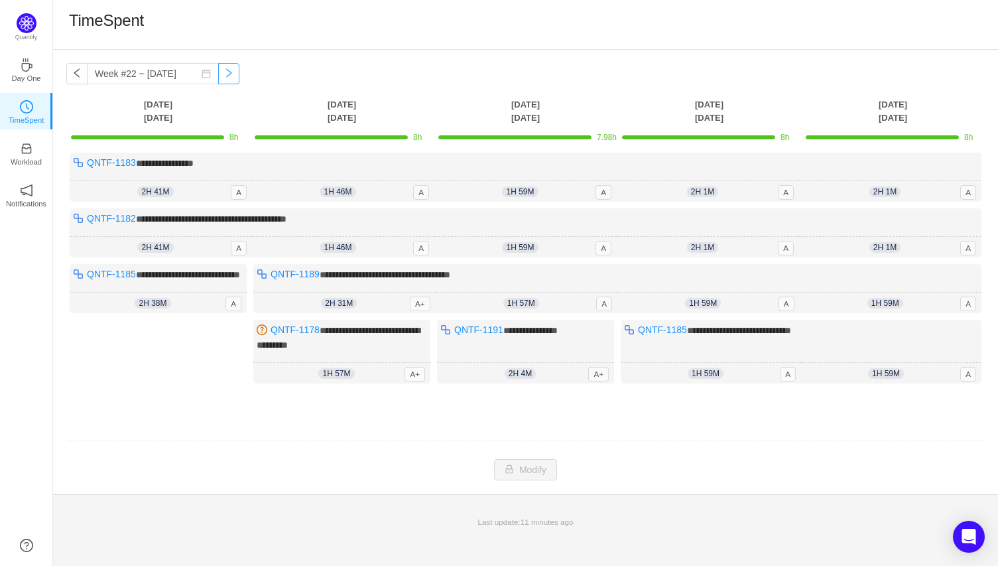
click at [218, 75] on button "button" at bounding box center [228, 73] width 21 height 21
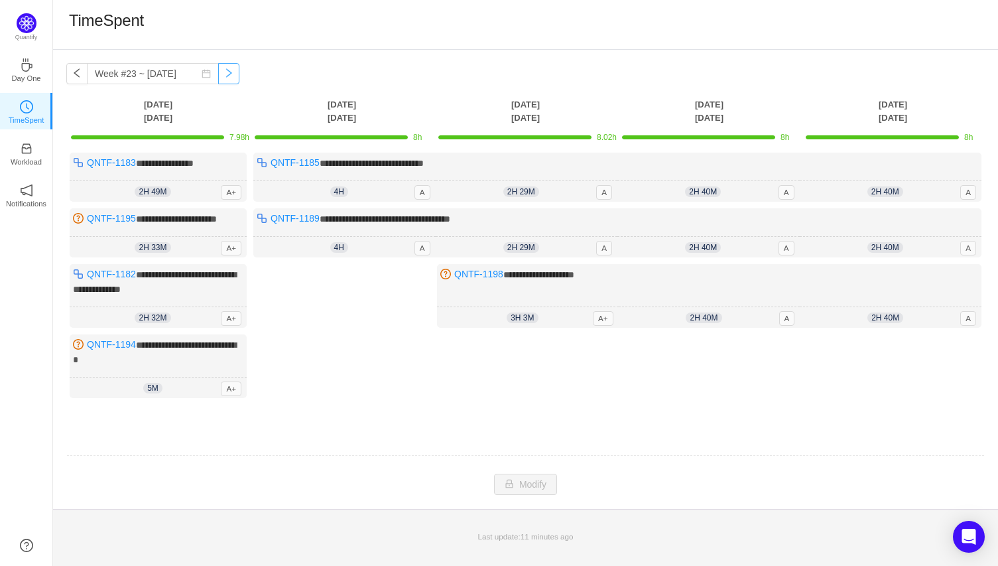
click at [218, 75] on button "button" at bounding box center [228, 73] width 21 height 21
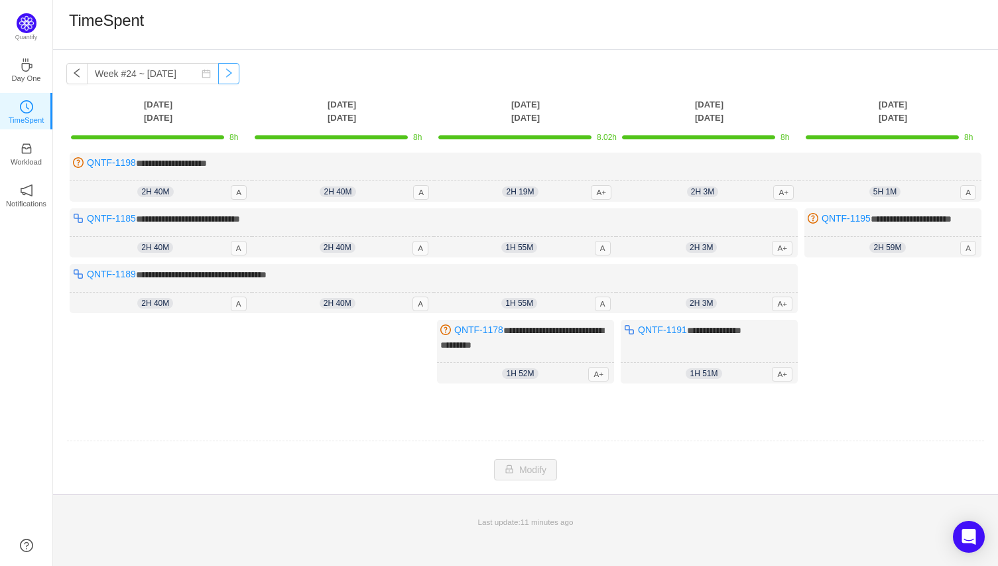
click at [218, 75] on button "button" at bounding box center [228, 73] width 21 height 21
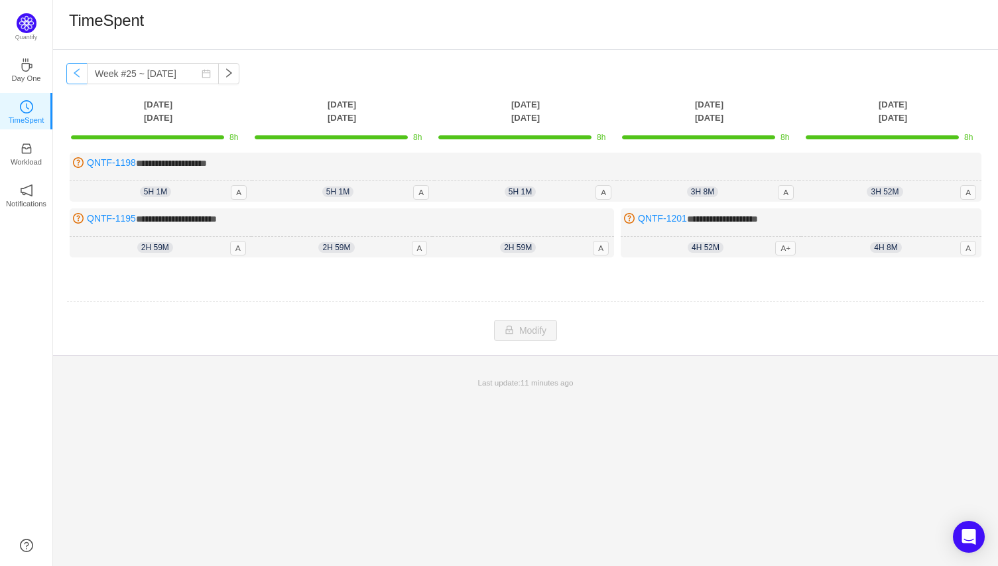
click at [80, 78] on button "button" at bounding box center [76, 73] width 21 height 21
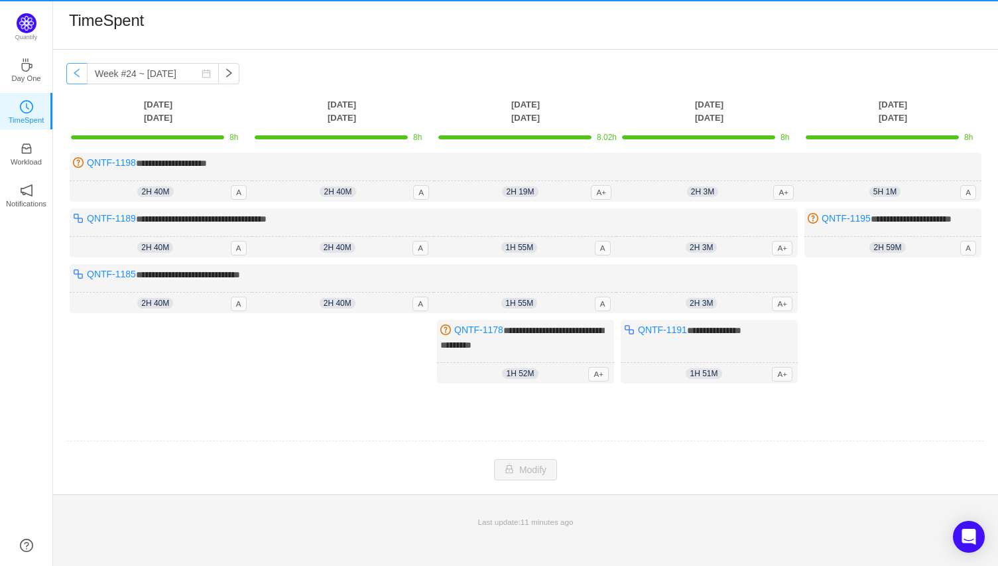
click at [80, 78] on button "button" at bounding box center [76, 73] width 21 height 21
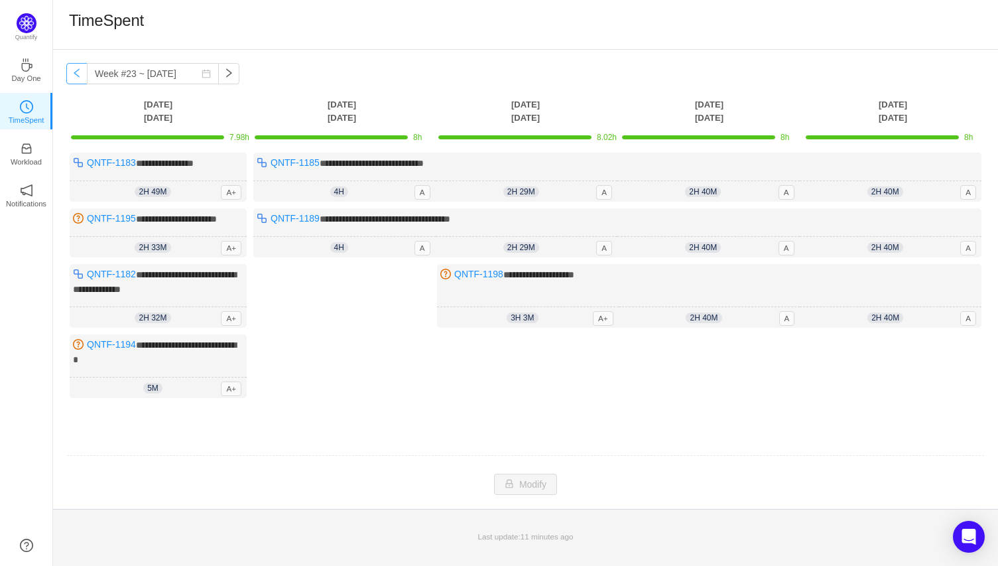
click at [80, 78] on button "button" at bounding box center [76, 73] width 21 height 21
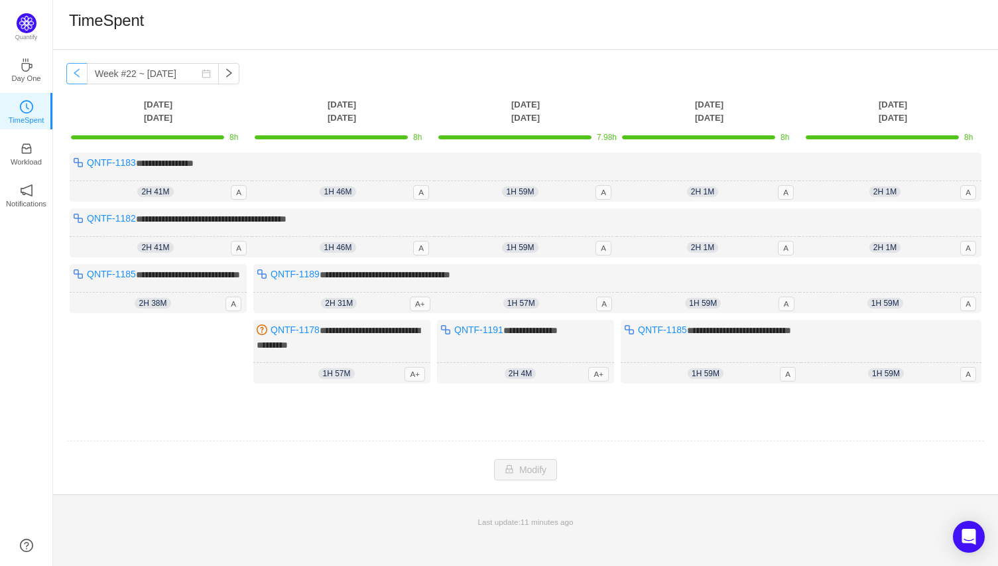
click at [80, 78] on button "button" at bounding box center [76, 73] width 21 height 21
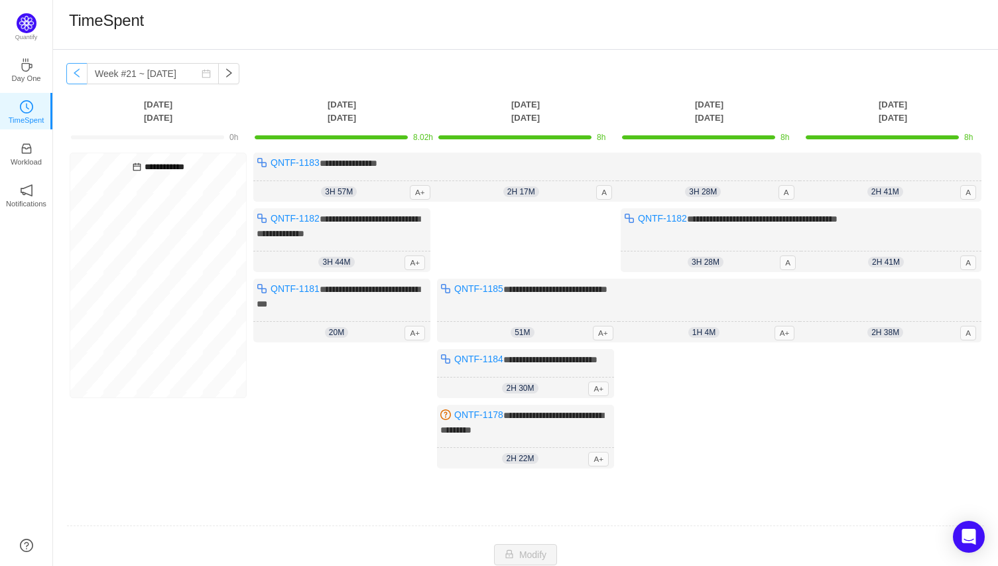
click at [80, 78] on button "button" at bounding box center [76, 73] width 21 height 21
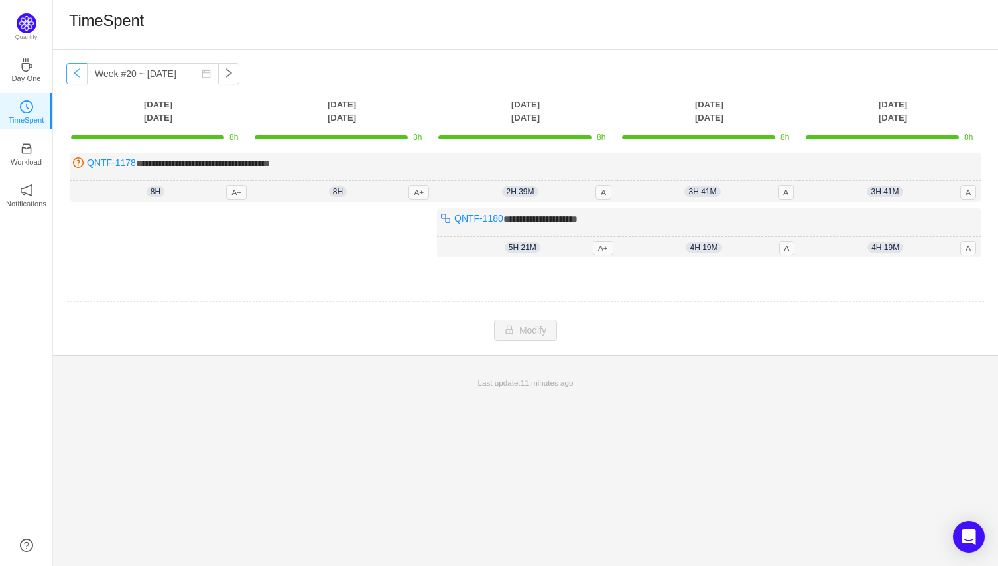
click at [80, 78] on button "button" at bounding box center [76, 73] width 21 height 21
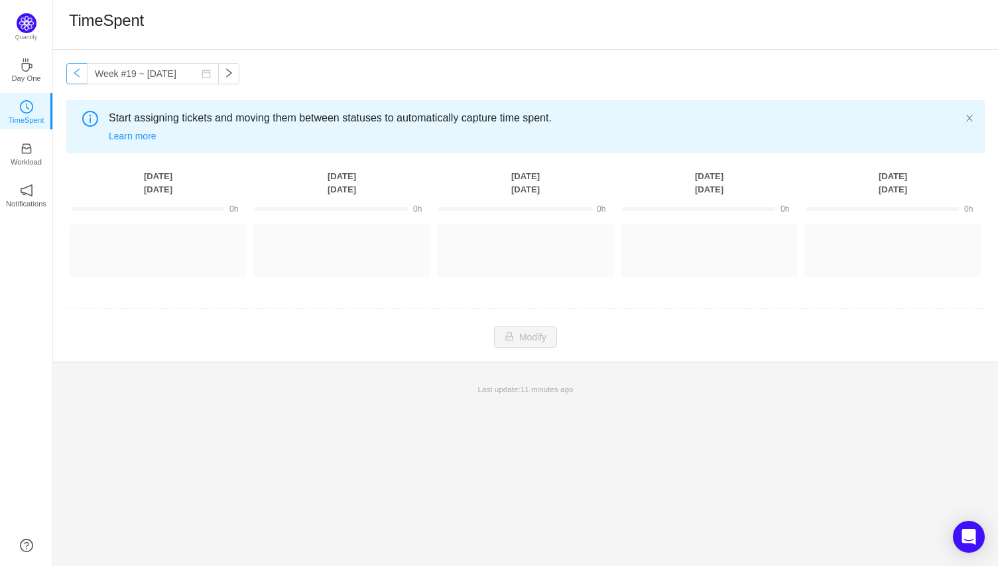
click at [80, 78] on button "button" at bounding box center [76, 73] width 21 height 21
click at [78, 80] on button "button" at bounding box center [76, 73] width 21 height 21
click at [77, 76] on button "button" at bounding box center [76, 73] width 21 height 21
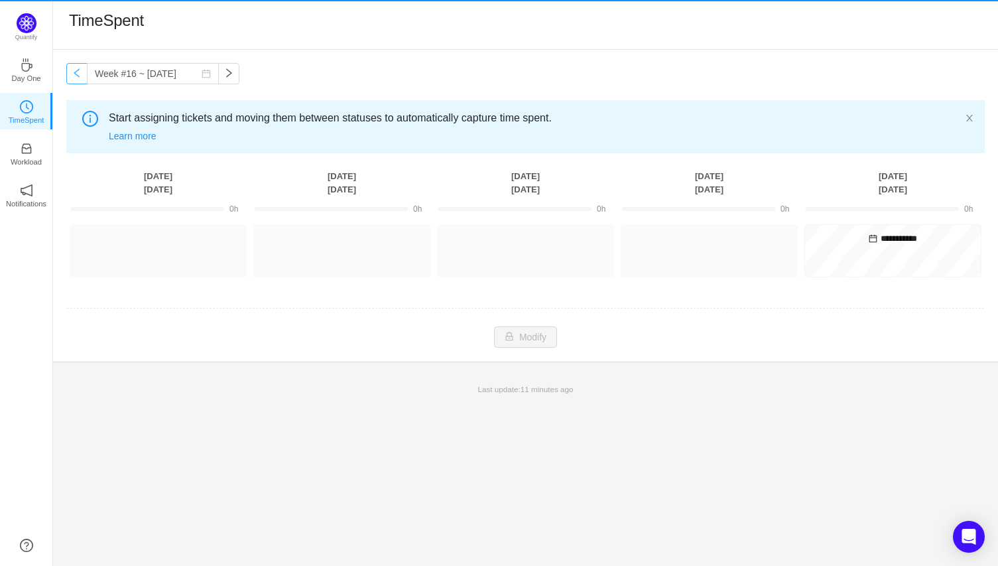
click at [77, 76] on button "button" at bounding box center [76, 73] width 21 height 21
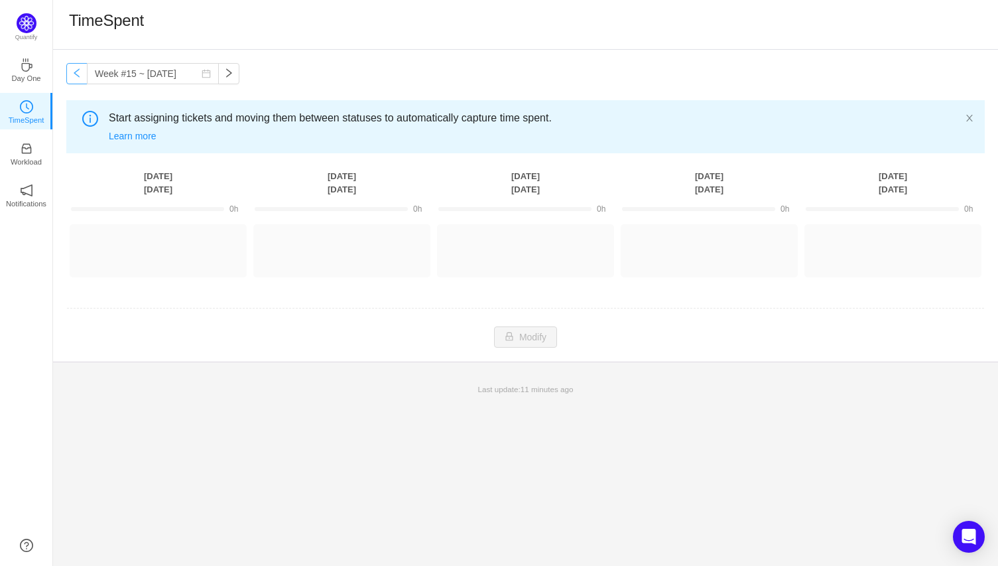
click at [77, 76] on button "button" at bounding box center [76, 73] width 21 height 21
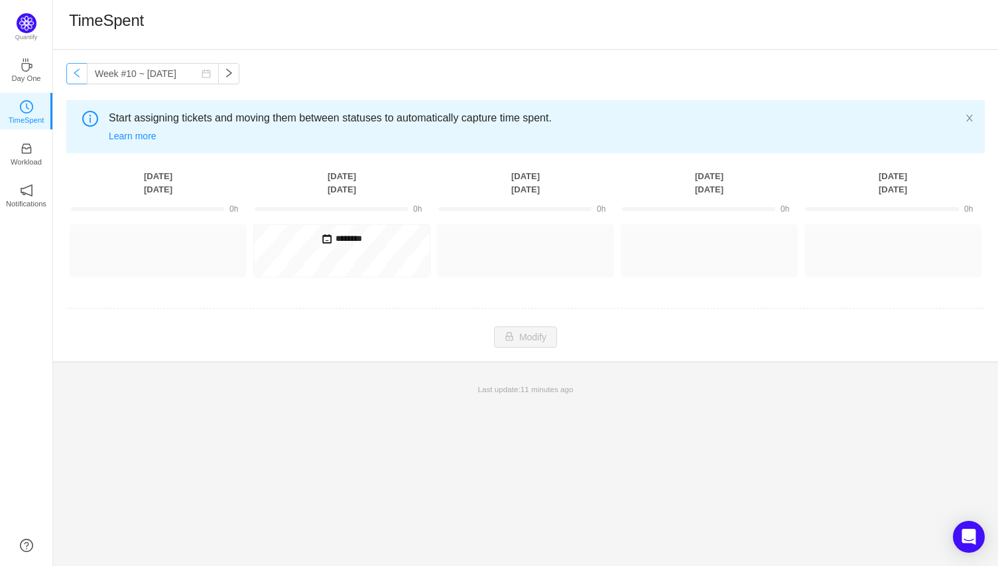
click at [77, 76] on button "button" at bounding box center [76, 73] width 21 height 21
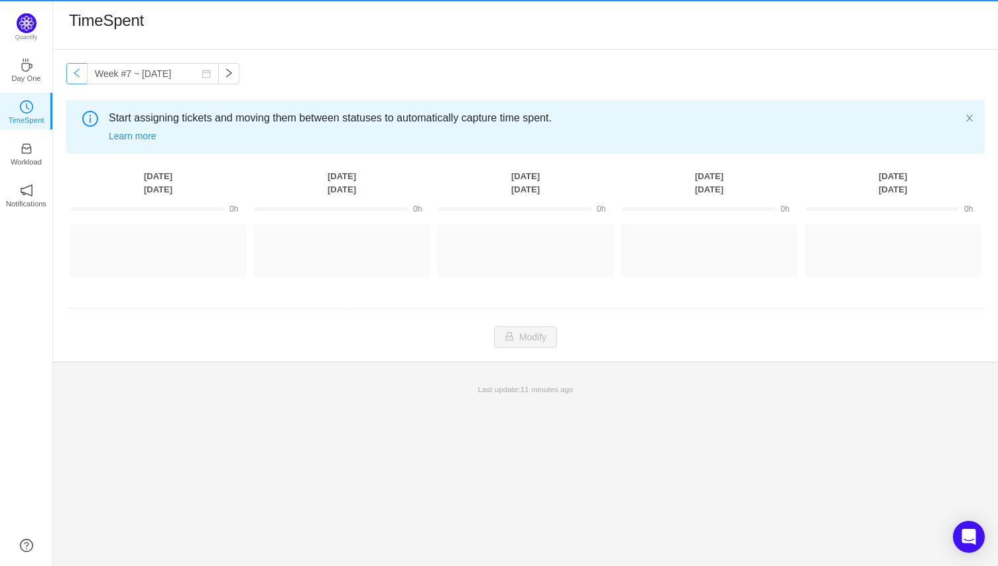
click at [77, 76] on button "button" at bounding box center [76, 73] width 21 height 21
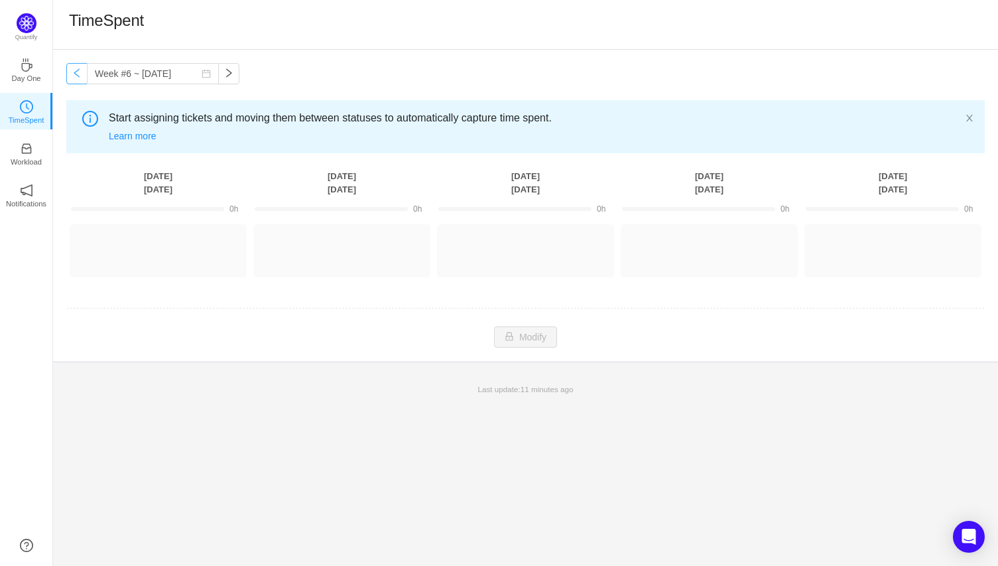
click at [77, 76] on button "button" at bounding box center [76, 73] width 21 height 21
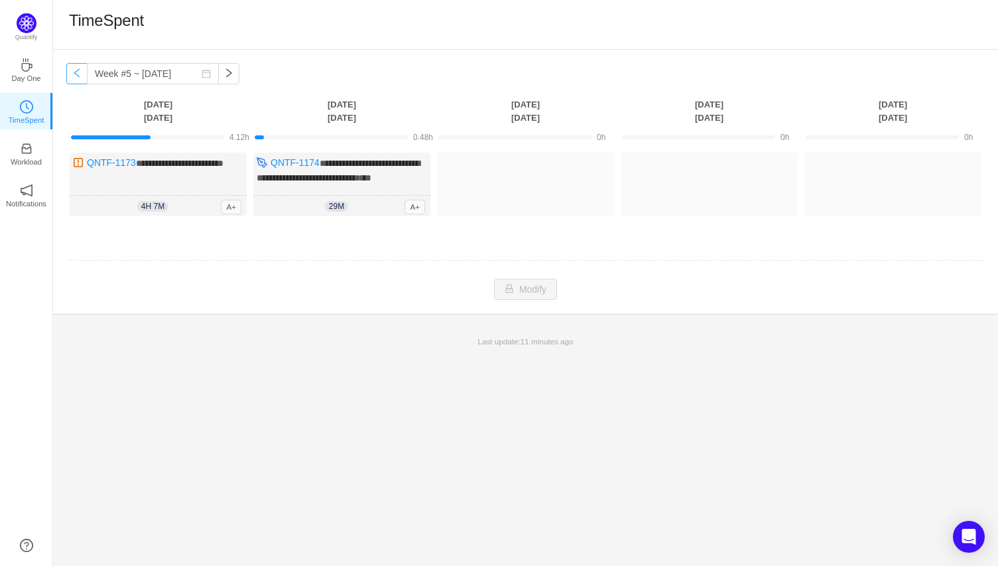
click at [78, 76] on button "button" at bounding box center [76, 73] width 21 height 21
type input "Week #4 ~ [DATE]"
